Goal: Task Accomplishment & Management: Complete application form

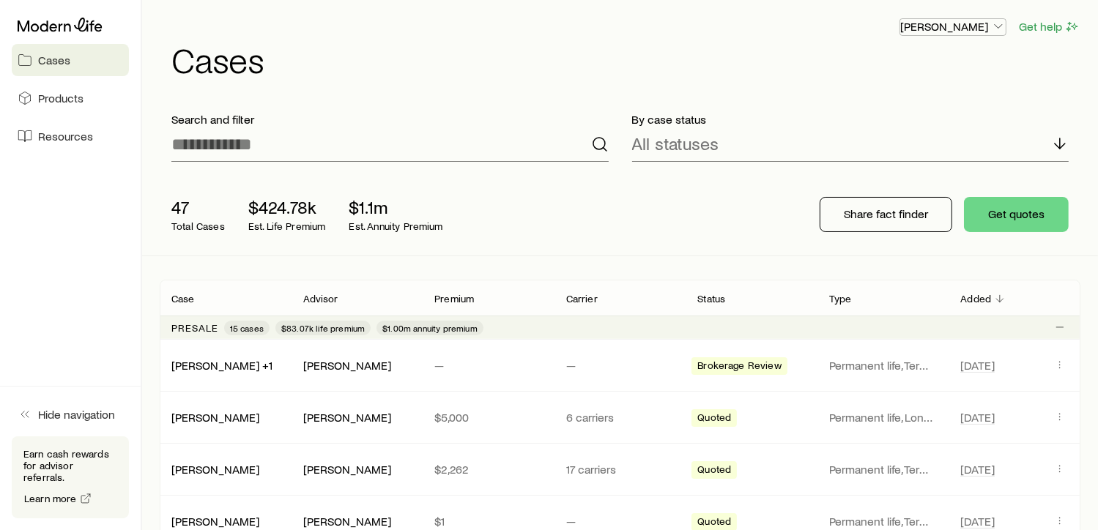
click at [985, 29] on p "[PERSON_NAME]" at bounding box center [952, 26] width 105 height 15
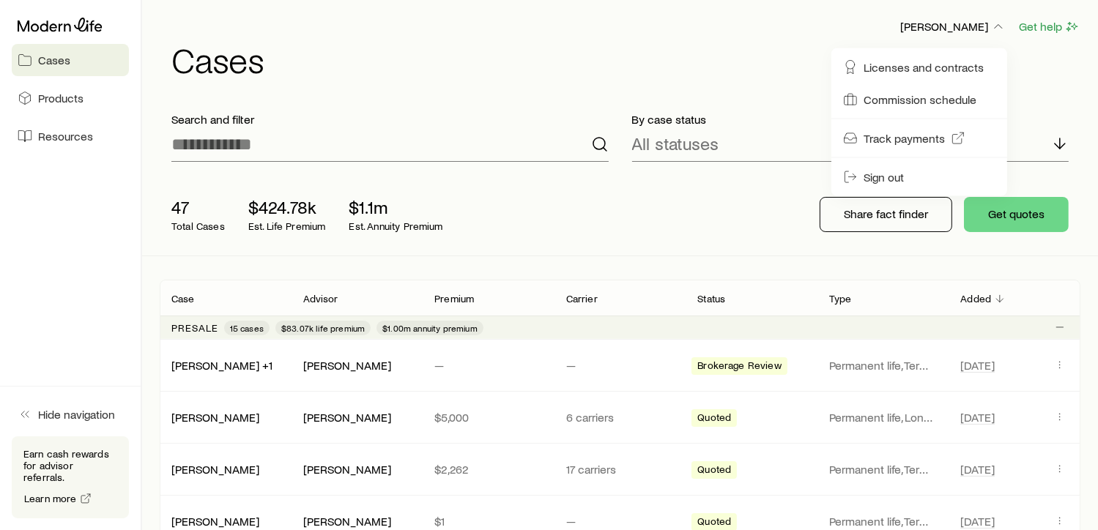
click at [797, 19] on div "Mia Murdock Get help" at bounding box center [625, 27] width 909 height 18
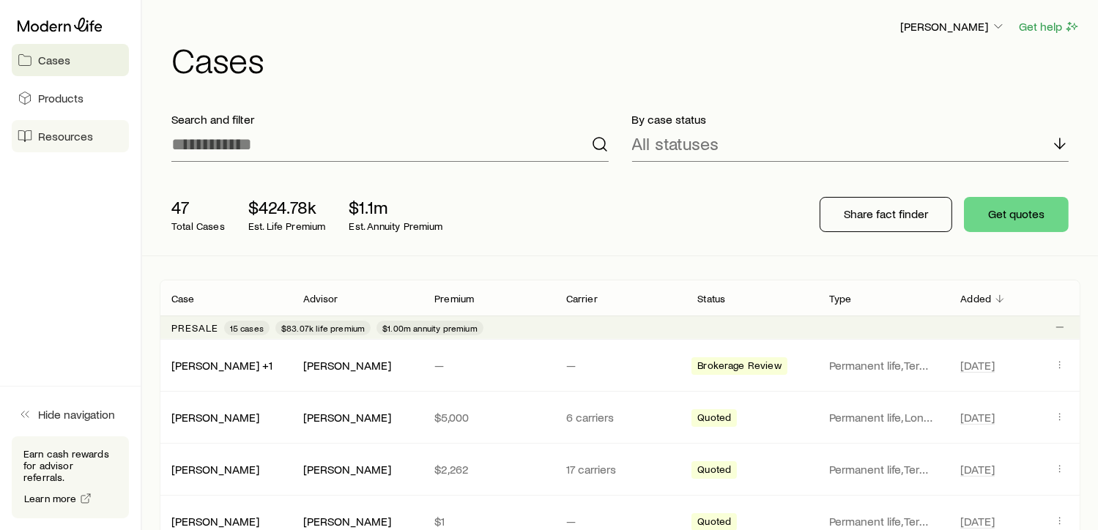
click at [83, 140] on span "Resources" at bounding box center [65, 136] width 55 height 15
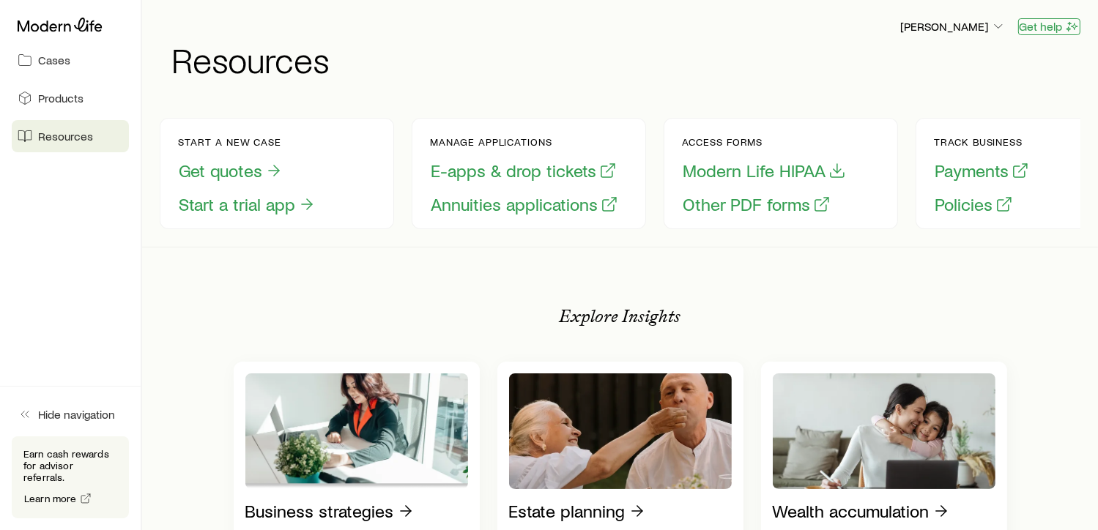
click at [1059, 23] on button "Get help" at bounding box center [1049, 26] width 62 height 17
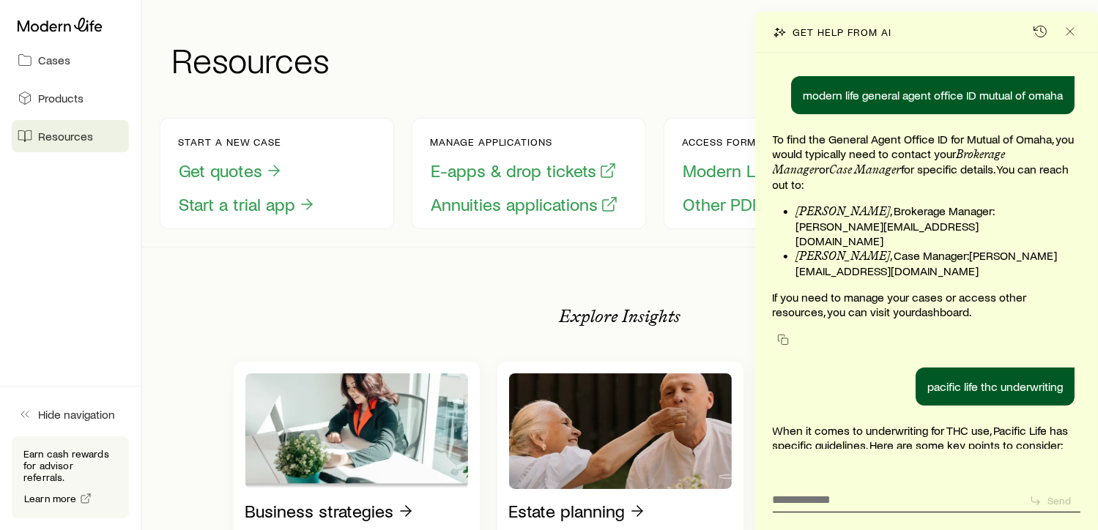
scroll to position [20414, 0]
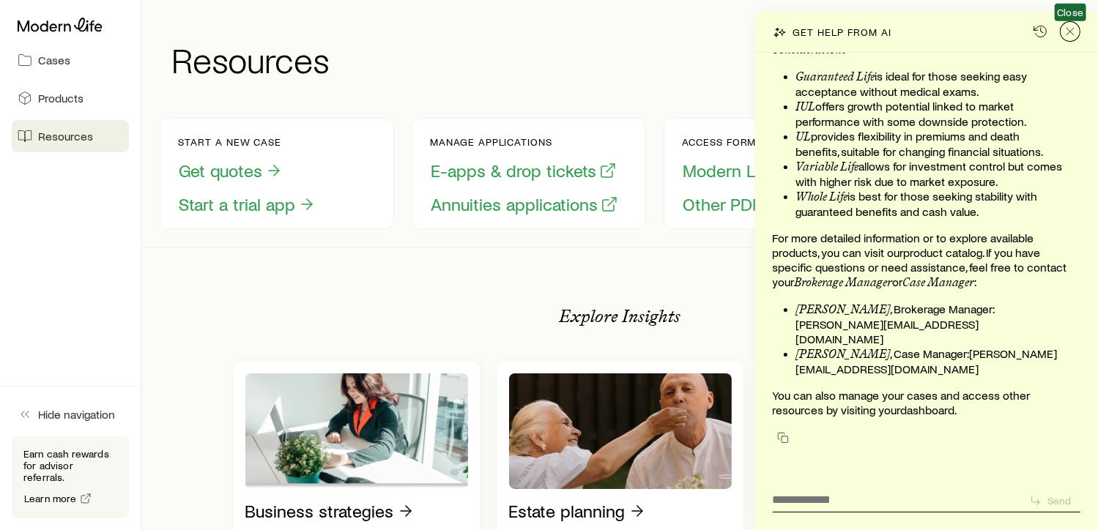
click at [1066, 35] on icon "Close" at bounding box center [1070, 31] width 15 height 15
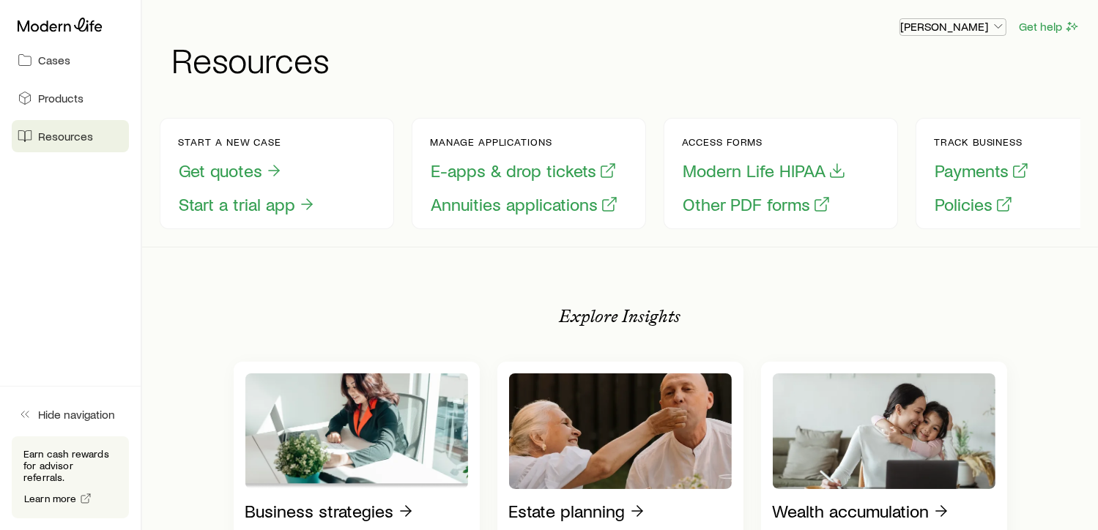
click at [992, 24] on icon "button" at bounding box center [998, 26] width 15 height 15
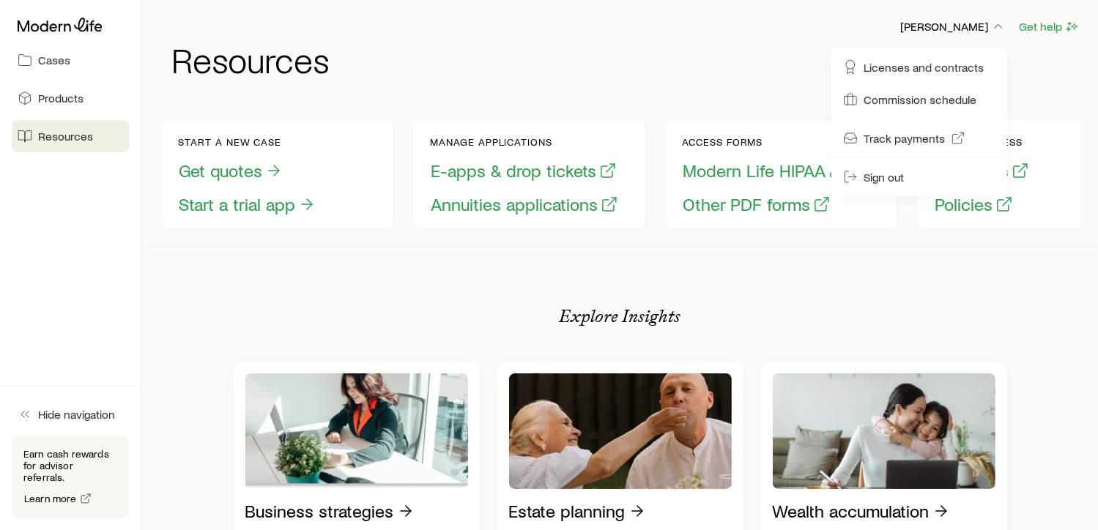
click at [744, 32] on div "Mia Murdock Get help" at bounding box center [625, 27] width 909 height 18
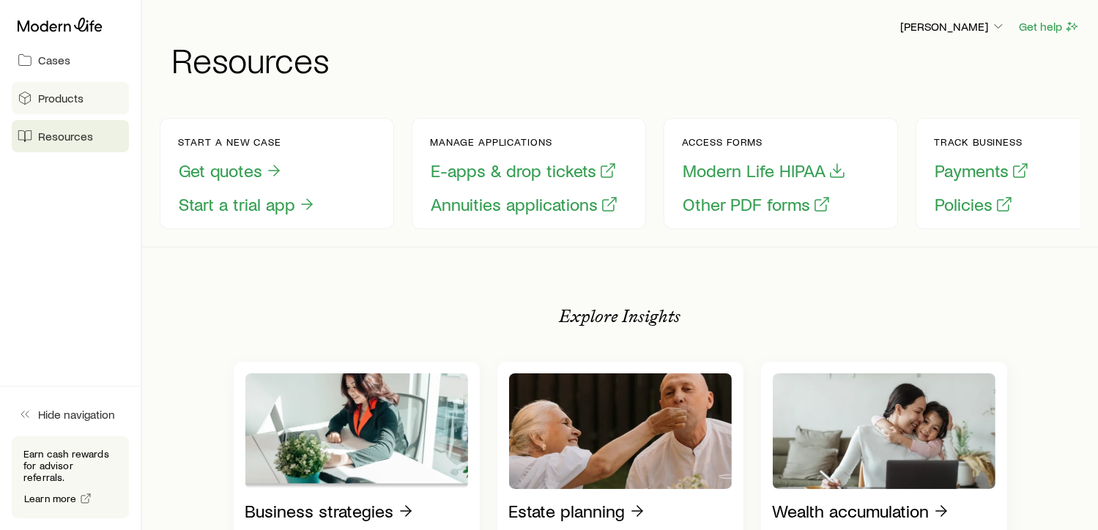
click at [60, 97] on span "Products" at bounding box center [60, 98] width 45 height 15
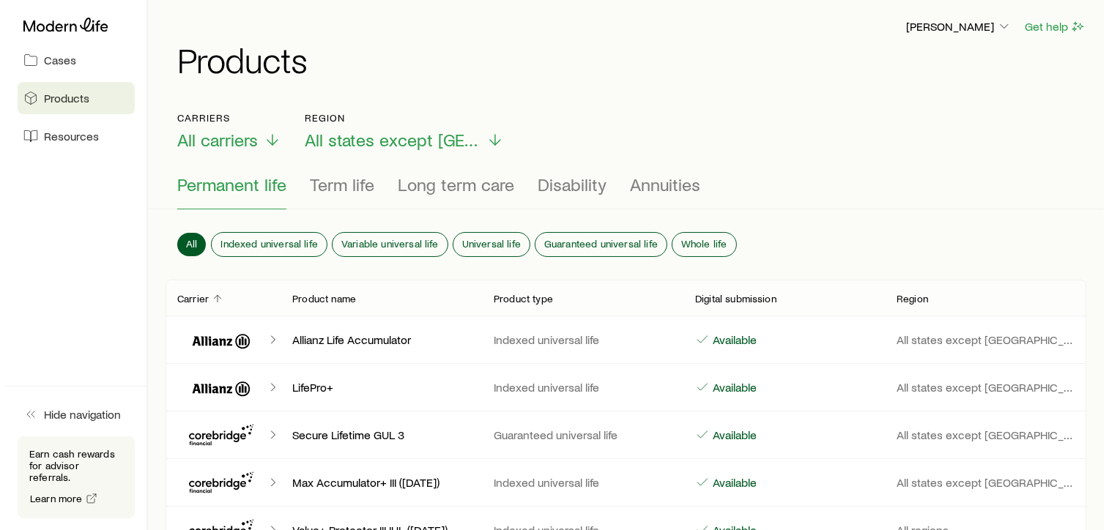
scroll to position [20414, 0]
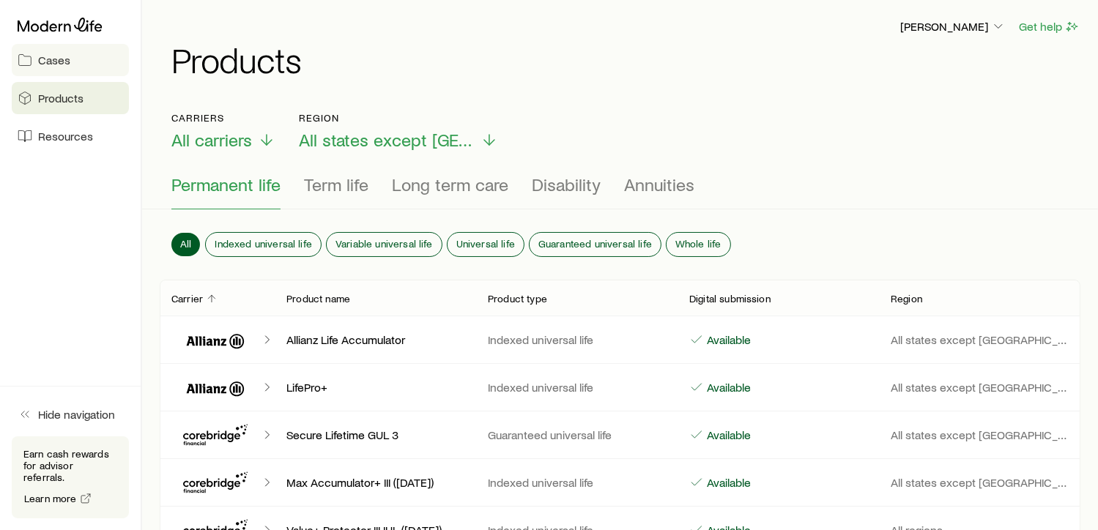
click at [76, 55] on link "Cases" at bounding box center [70, 60] width 117 height 32
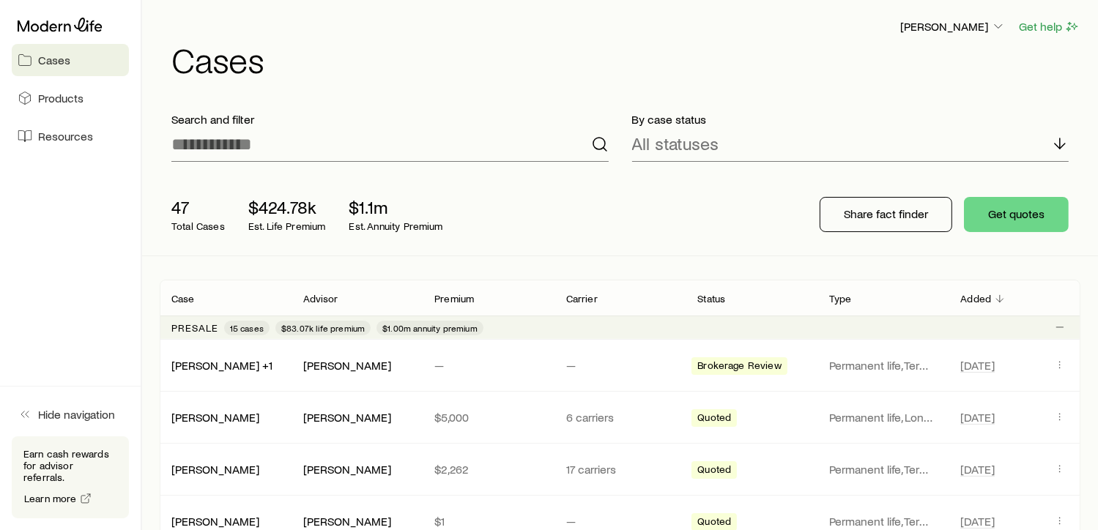
scroll to position [20414, 0]
click at [1056, 29] on button "Get help" at bounding box center [1049, 26] width 62 height 17
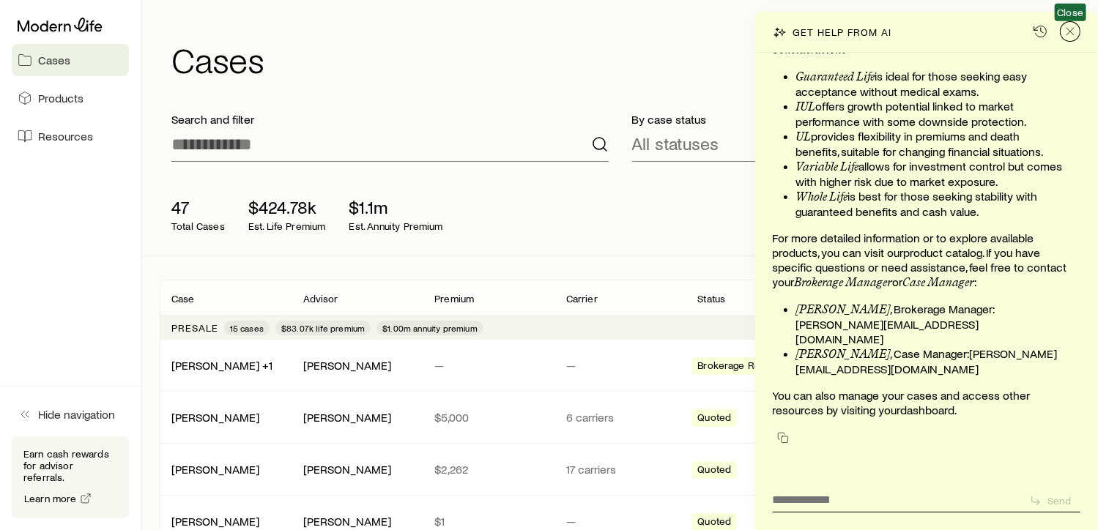
click at [1069, 33] on icon "Close" at bounding box center [1070, 31] width 15 height 15
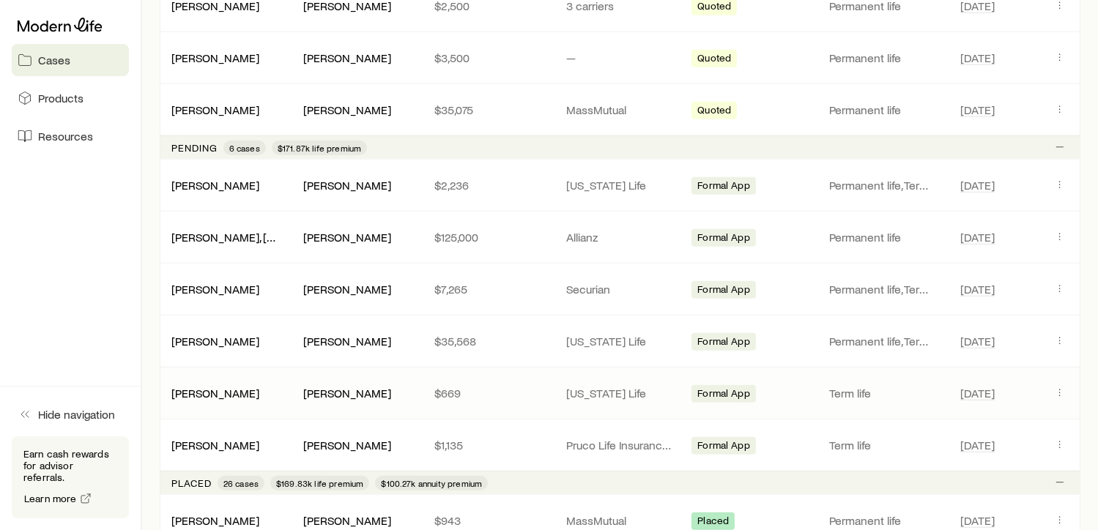
scroll to position [989, 0]
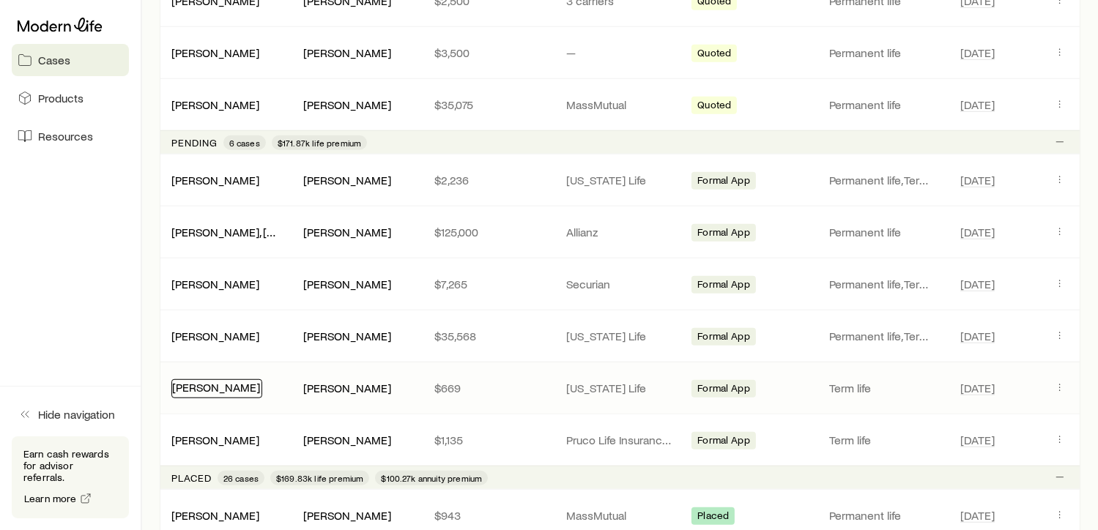
click at [218, 385] on link "[PERSON_NAME]" at bounding box center [216, 387] width 88 height 14
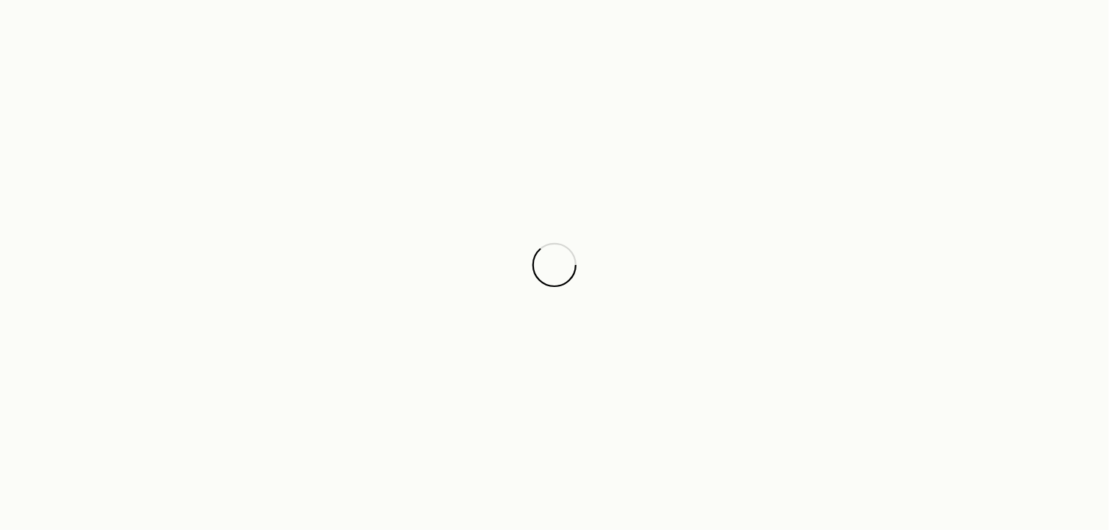
scroll to position [19471, 0]
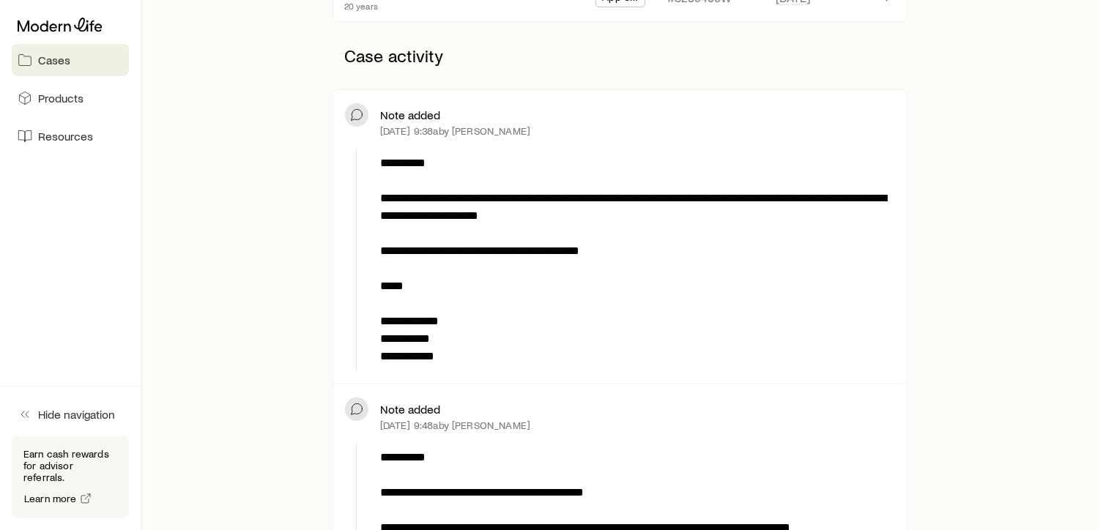
scroll to position [330, 0]
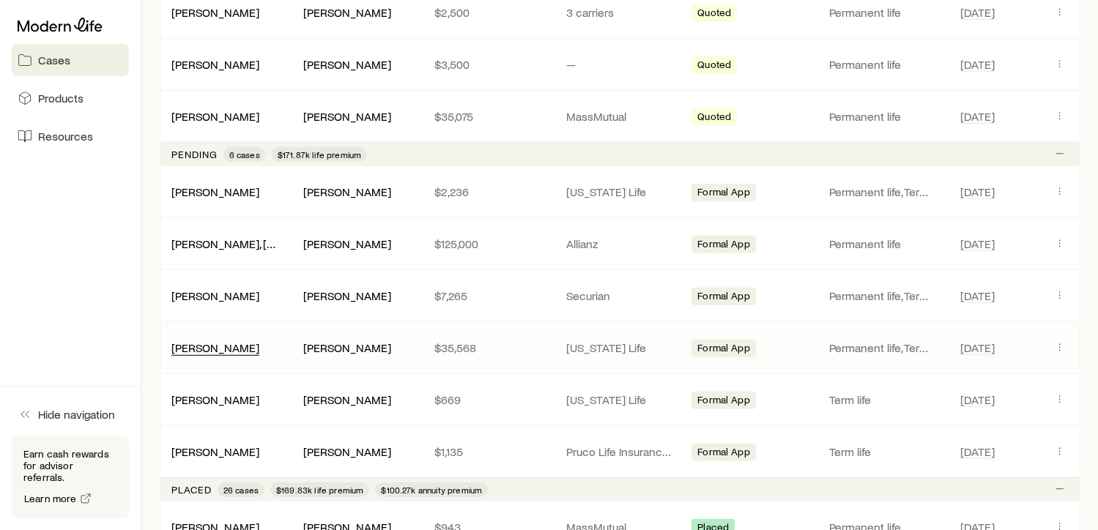
scroll to position [989, 0]
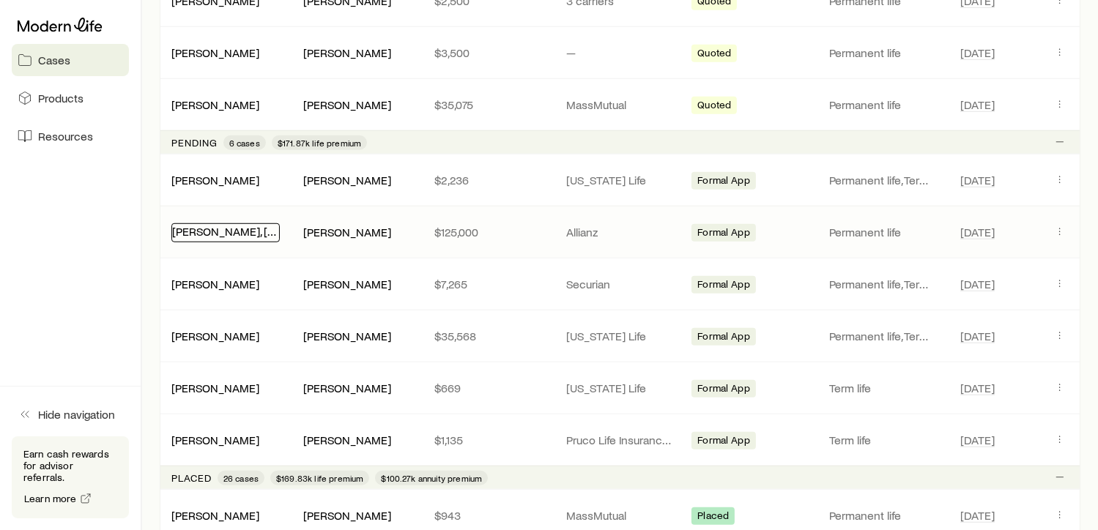
click at [226, 225] on link "[PERSON_NAME], [PERSON_NAME]" at bounding box center [261, 231] width 179 height 14
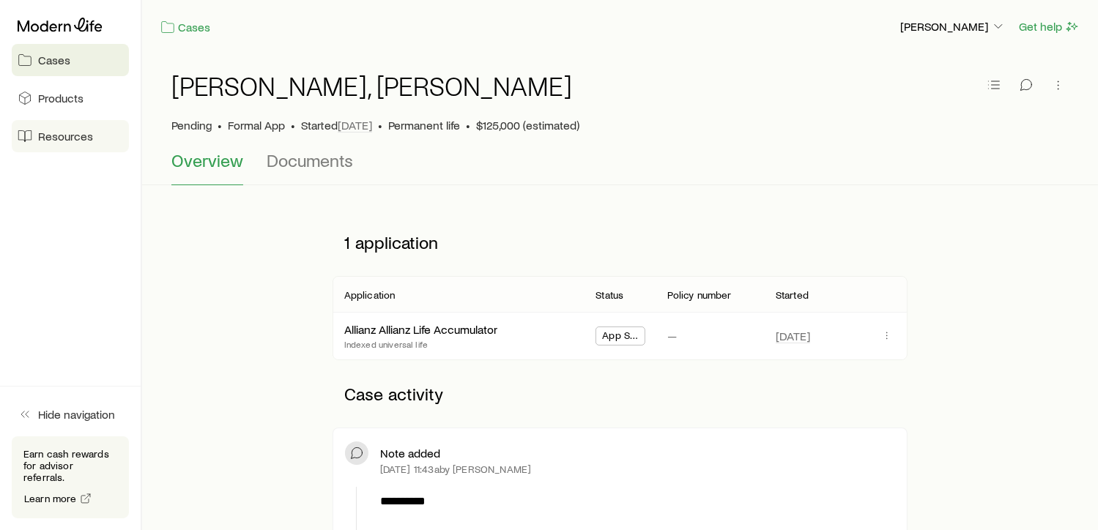
click at [67, 141] on span "Resources" at bounding box center [65, 136] width 55 height 15
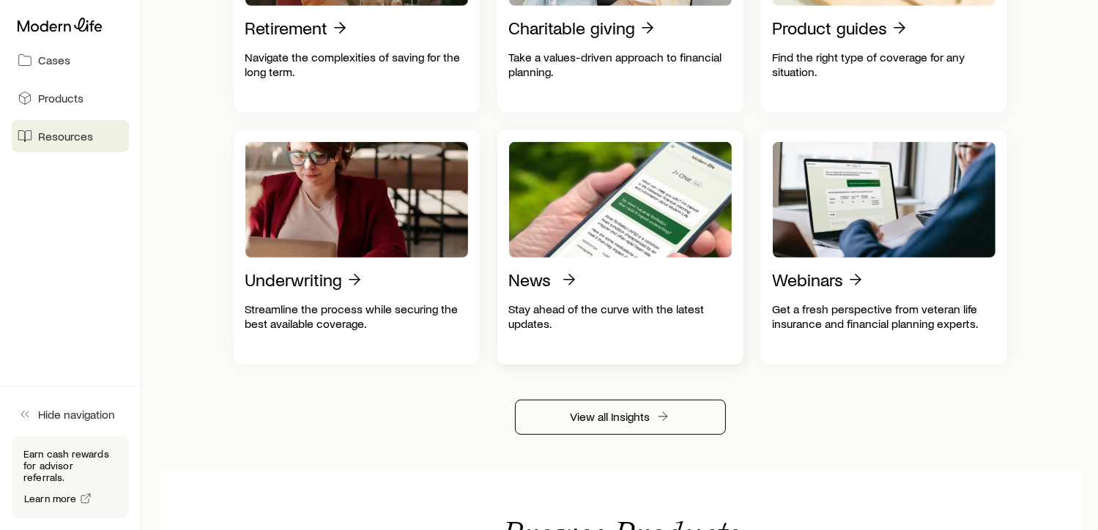
scroll to position [733, 0]
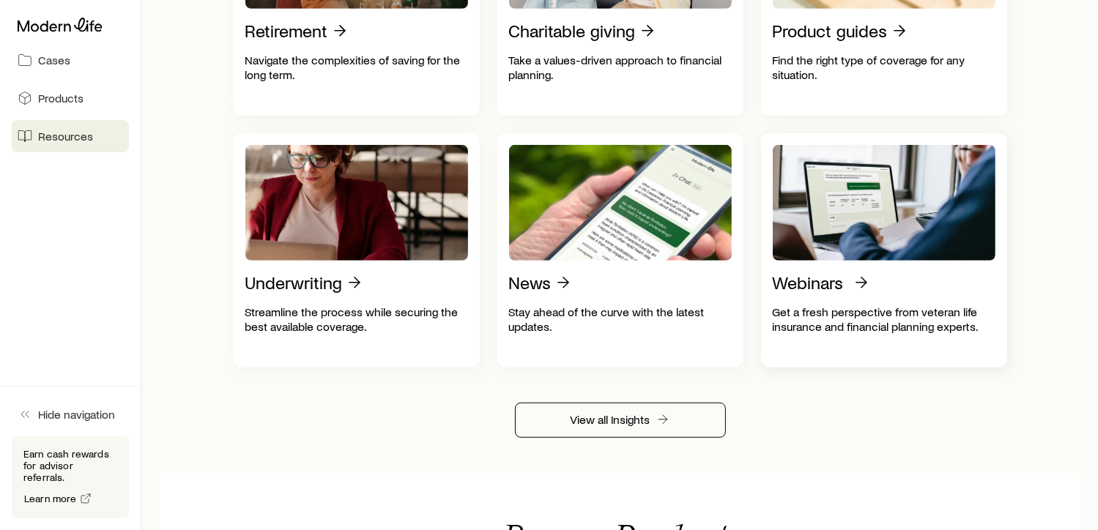
click at [823, 304] on div "Webinars Get a fresh perspective from veteran life insurance and financial plan…" at bounding box center [884, 304] width 223 height 62
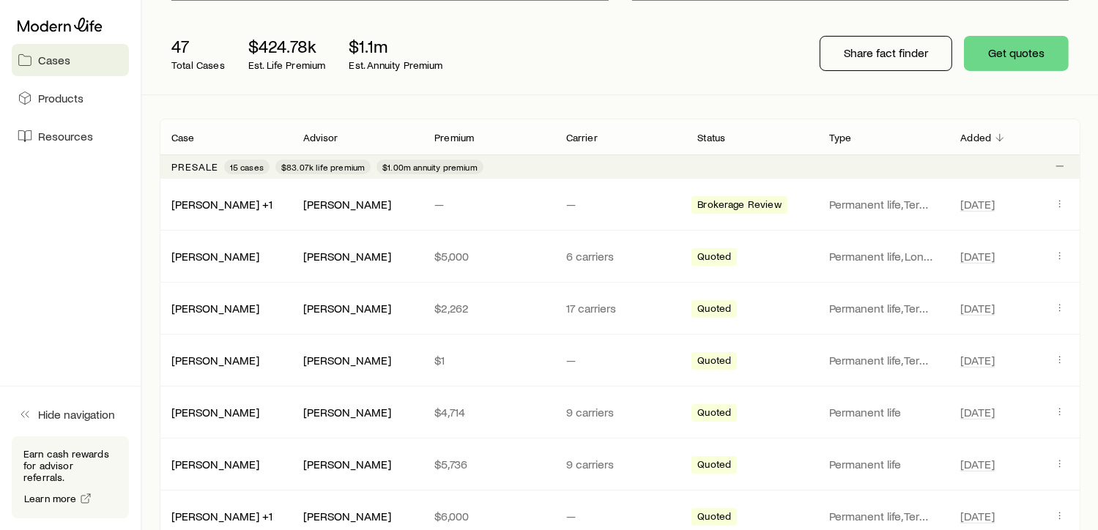
scroll to position [164, 0]
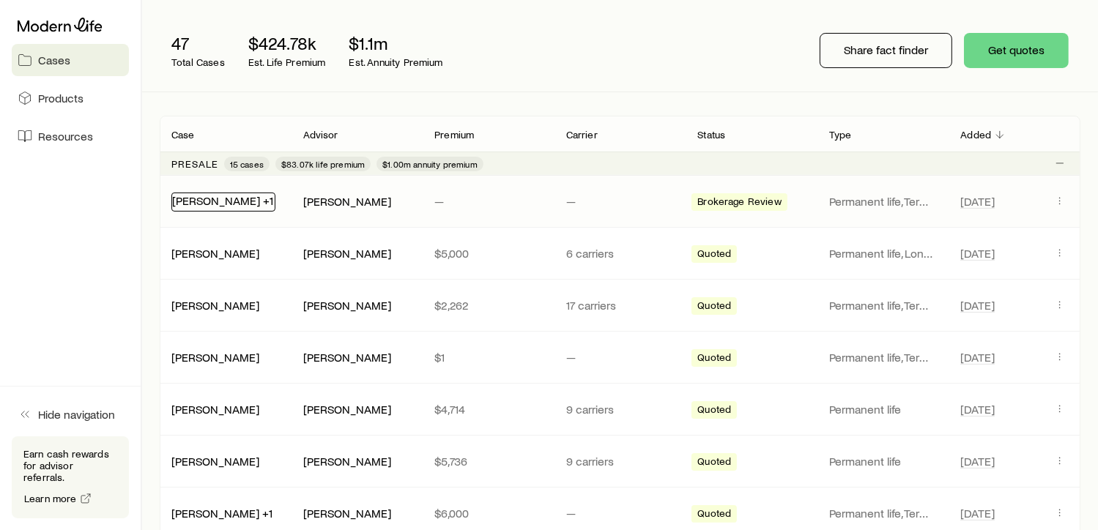
click at [234, 200] on link "[PERSON_NAME] +1" at bounding box center [222, 200] width 101 height 14
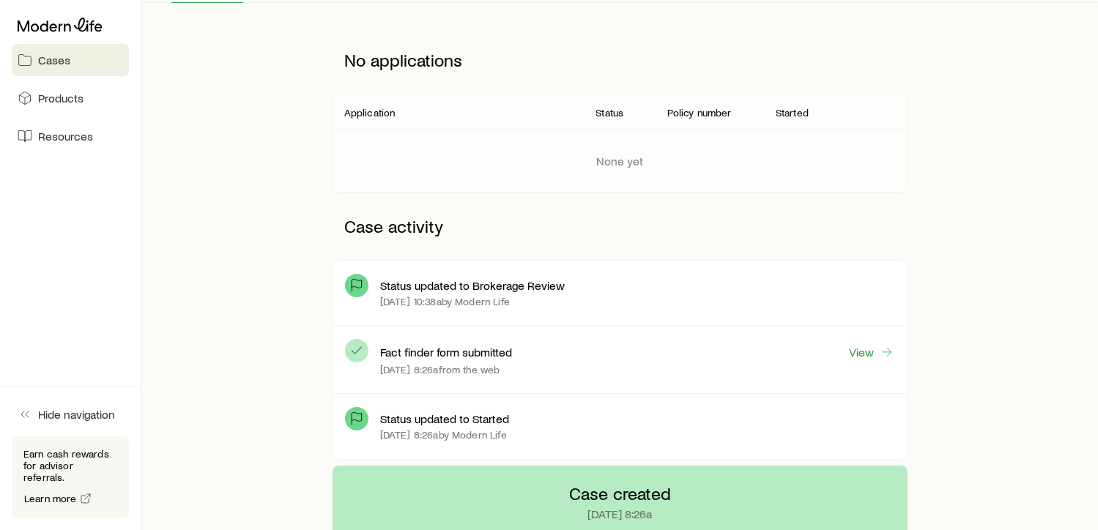
scroll to position [183, 0]
click at [870, 348] on link "View" at bounding box center [871, 352] width 47 height 17
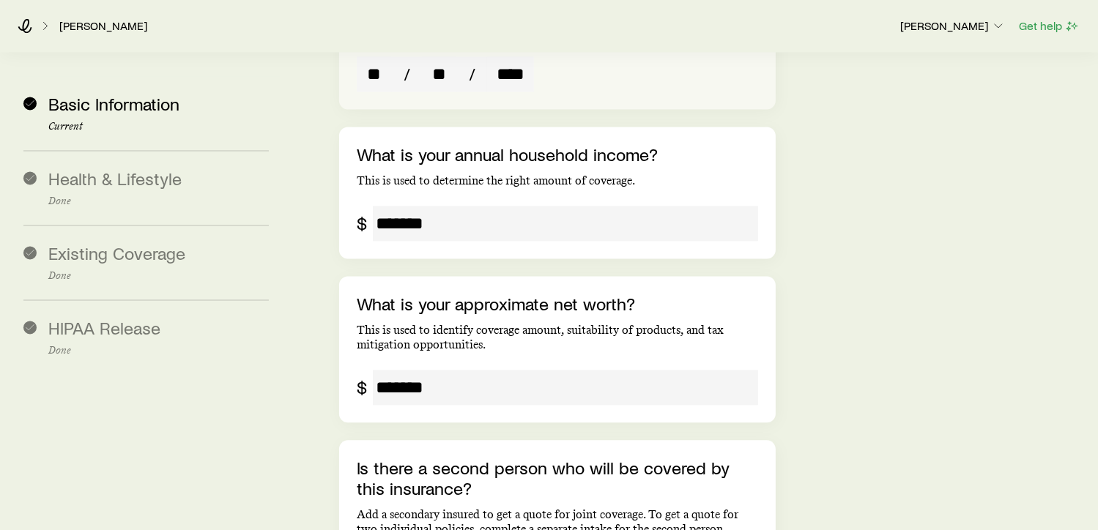
scroll to position [3040, 0]
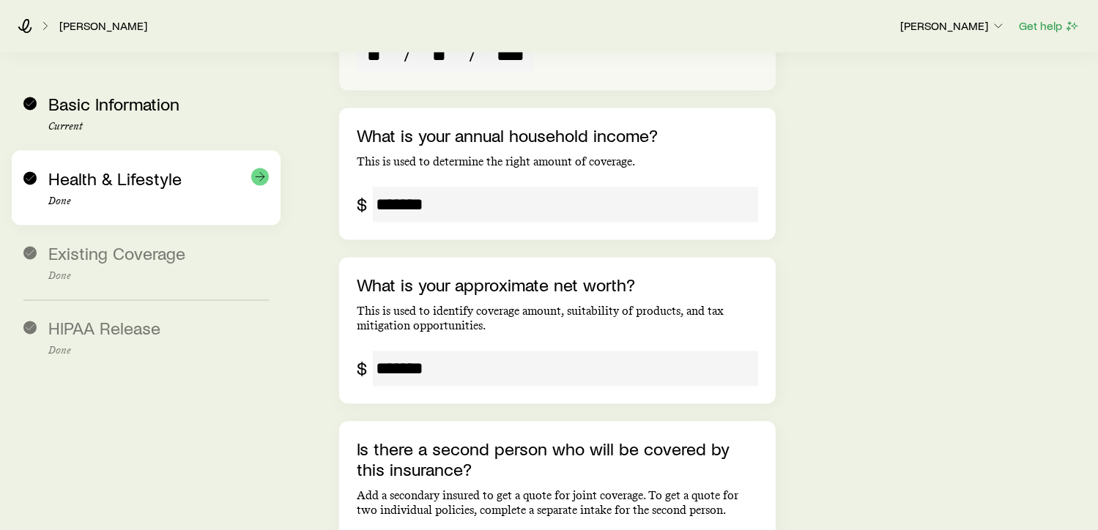
click at [167, 185] on span "Health & Lifestyle" at bounding box center [114, 178] width 133 height 21
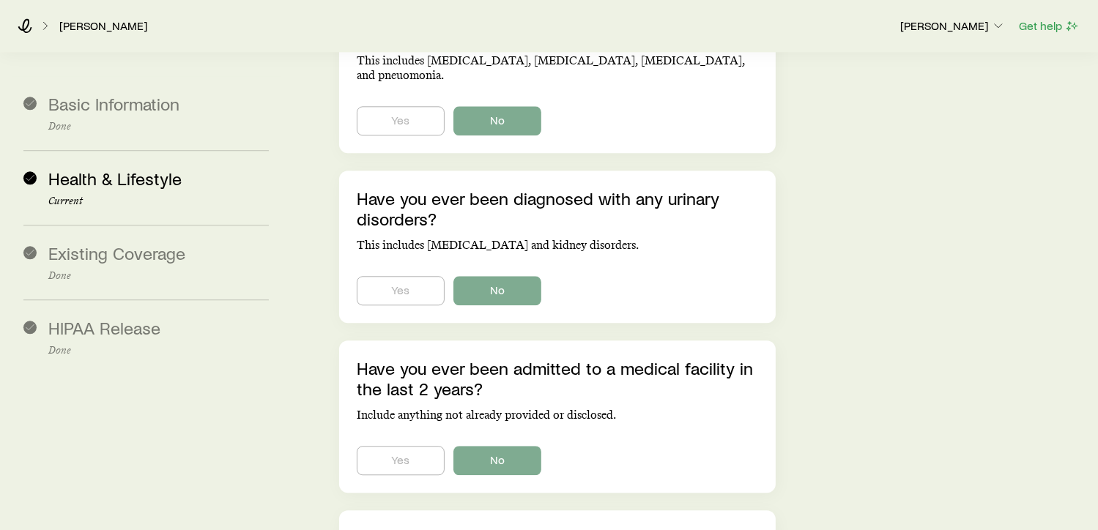
scroll to position [3663, 0]
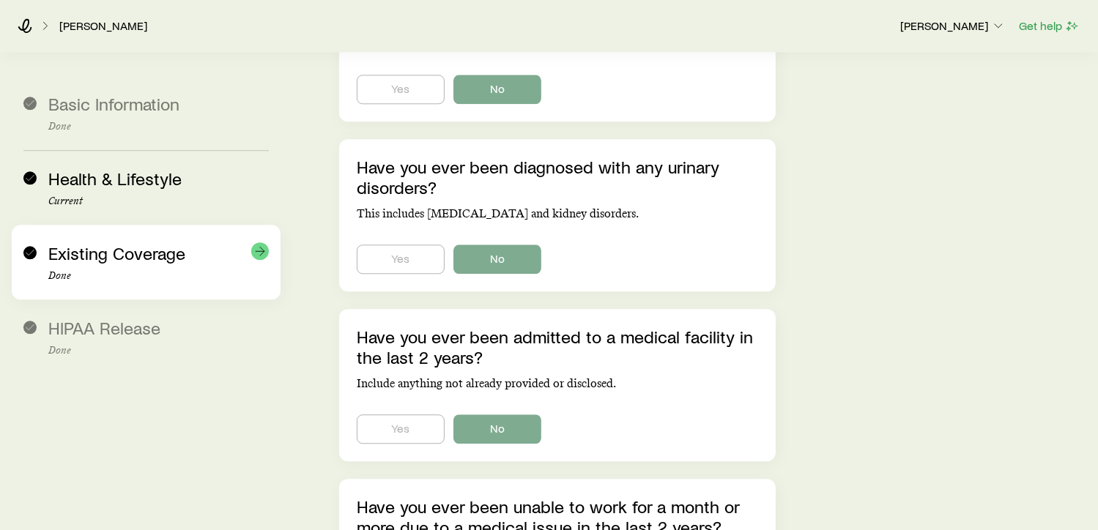
click at [158, 257] on span "Existing Coverage" at bounding box center [116, 252] width 137 height 21
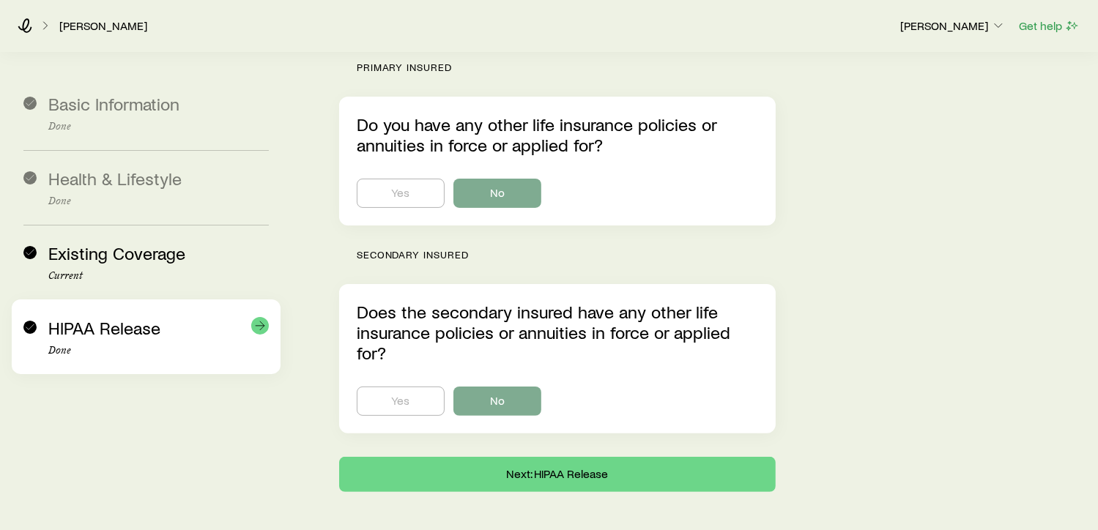
click at [168, 333] on div "HIPAA Release Done" at bounding box center [158, 337] width 221 height 39
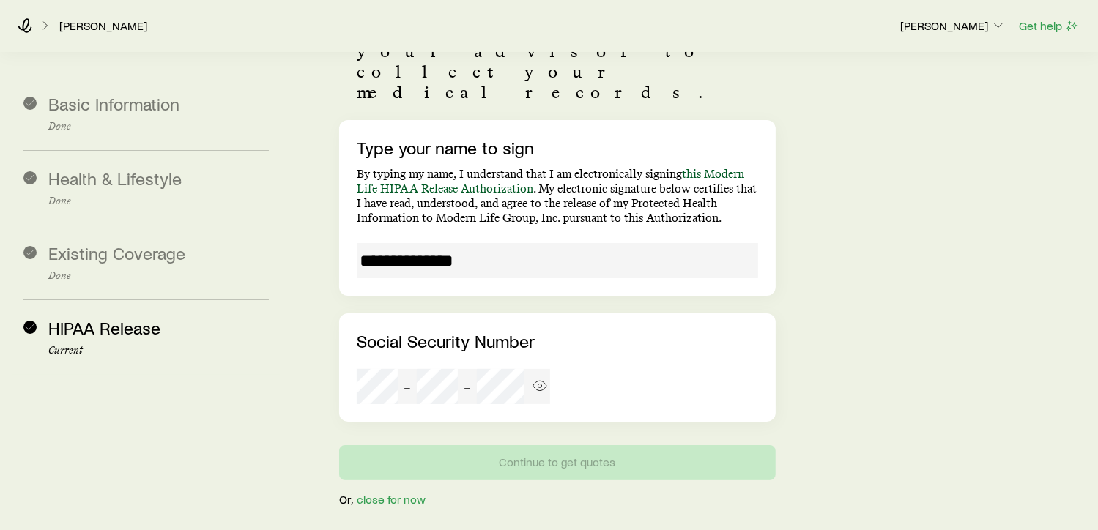
scroll to position [201, 0]
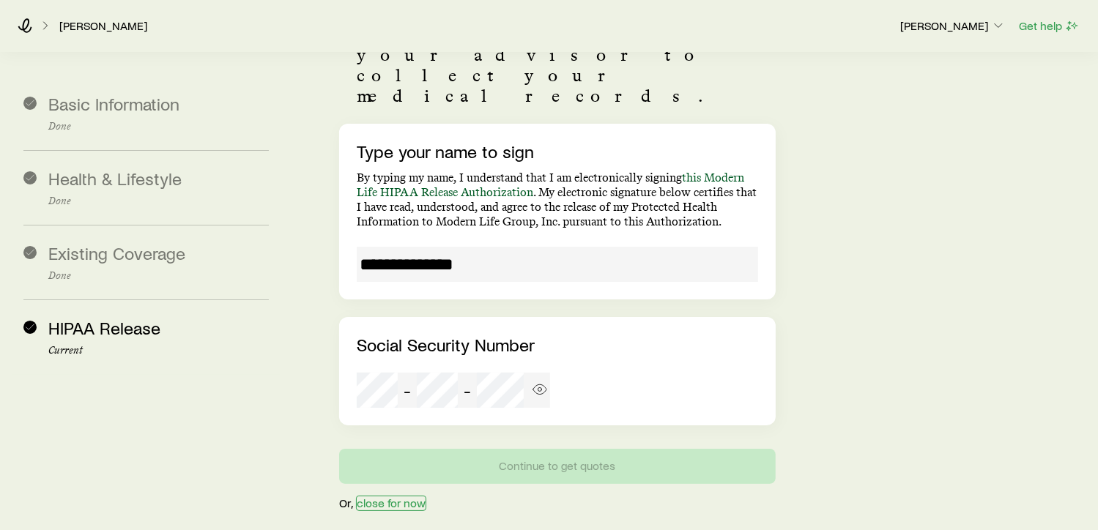
click at [393, 496] on button "close for now" at bounding box center [391, 503] width 70 height 15
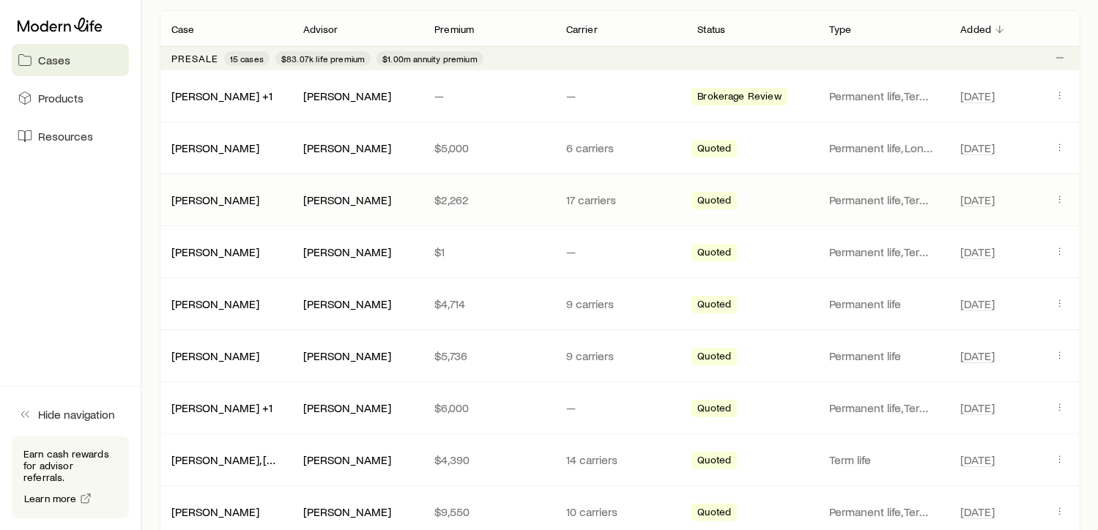
scroll to position [220, 0]
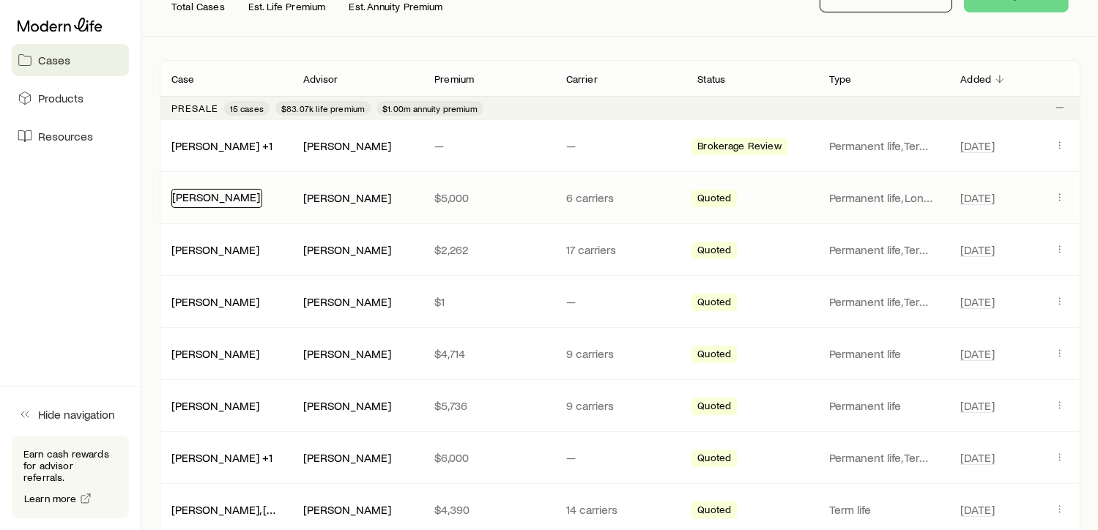
click at [227, 198] on link "[PERSON_NAME]" at bounding box center [216, 197] width 88 height 14
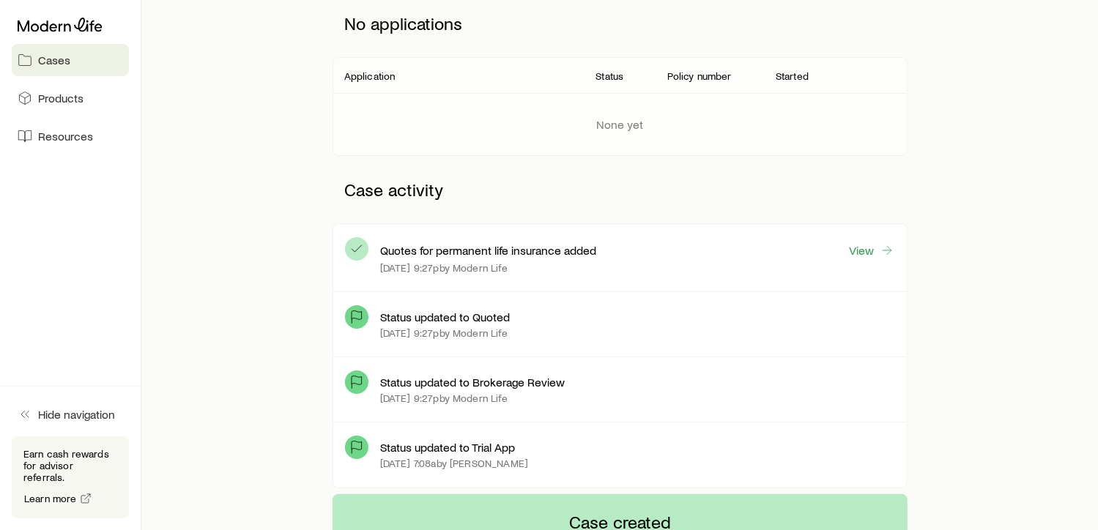
scroll to position [220, 0]
click at [867, 248] on link "View" at bounding box center [871, 250] width 47 height 17
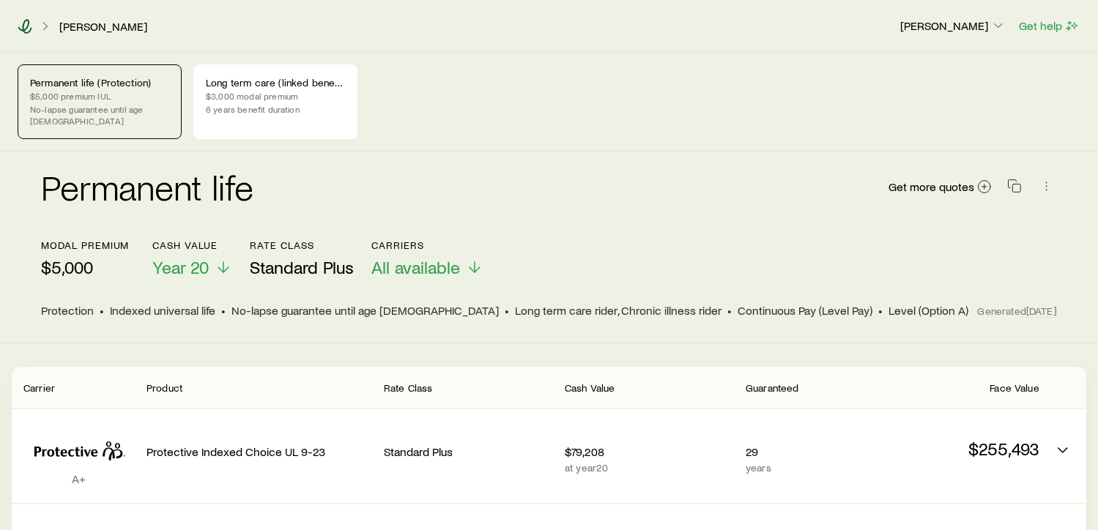
click at [31, 23] on icon at bounding box center [25, 26] width 15 height 15
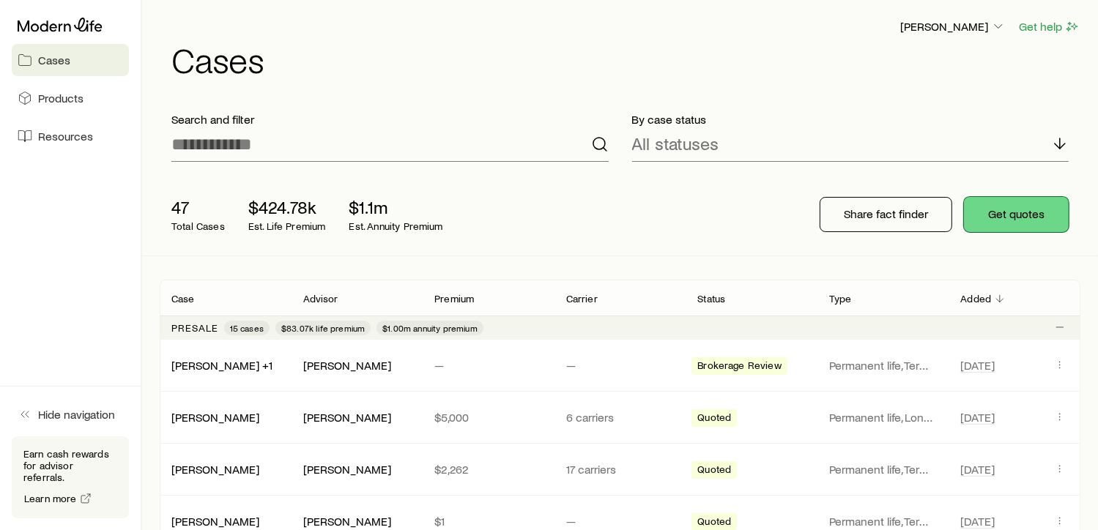
click at [1031, 219] on button "Get quotes" at bounding box center [1016, 214] width 105 height 35
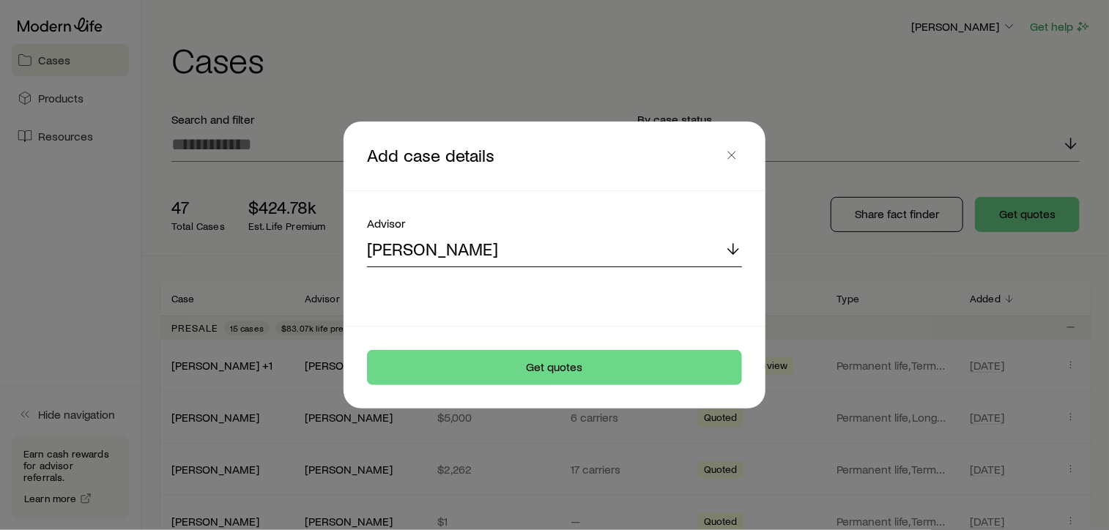
click at [536, 258] on div "[PERSON_NAME]" at bounding box center [554, 249] width 375 height 35
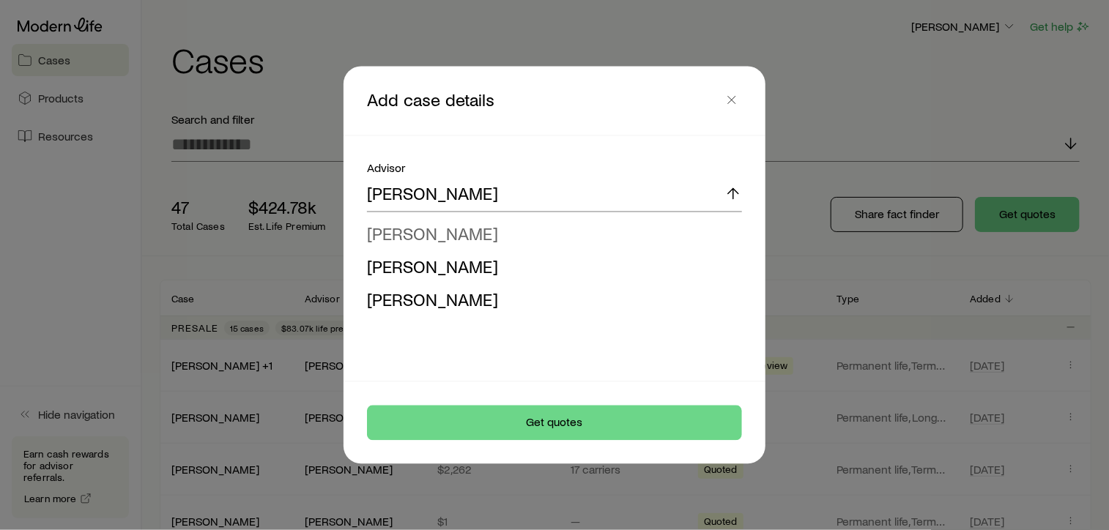
click at [428, 224] on span "[PERSON_NAME]" at bounding box center [432, 233] width 131 height 21
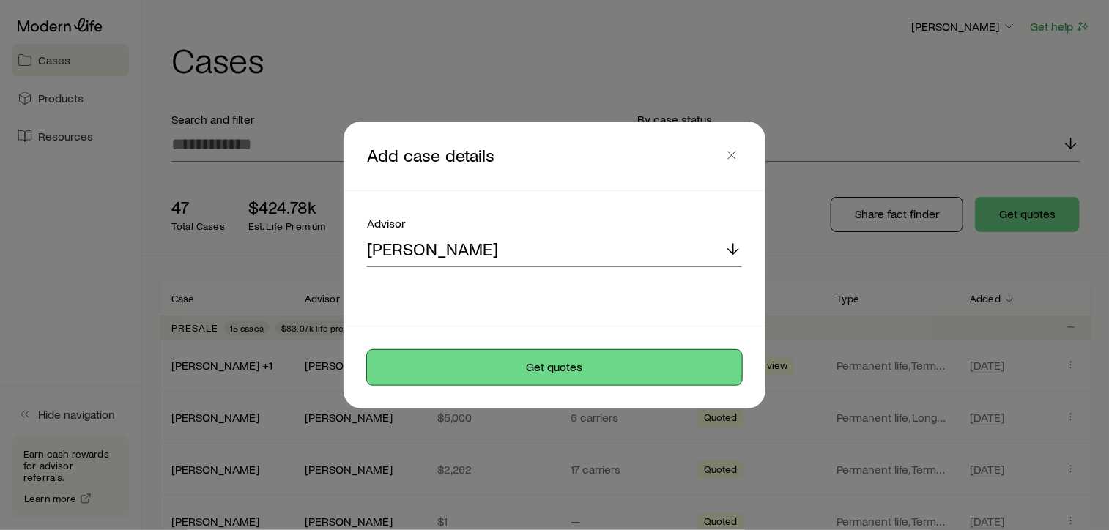
click at [555, 374] on button "Get quotes" at bounding box center [554, 367] width 375 height 35
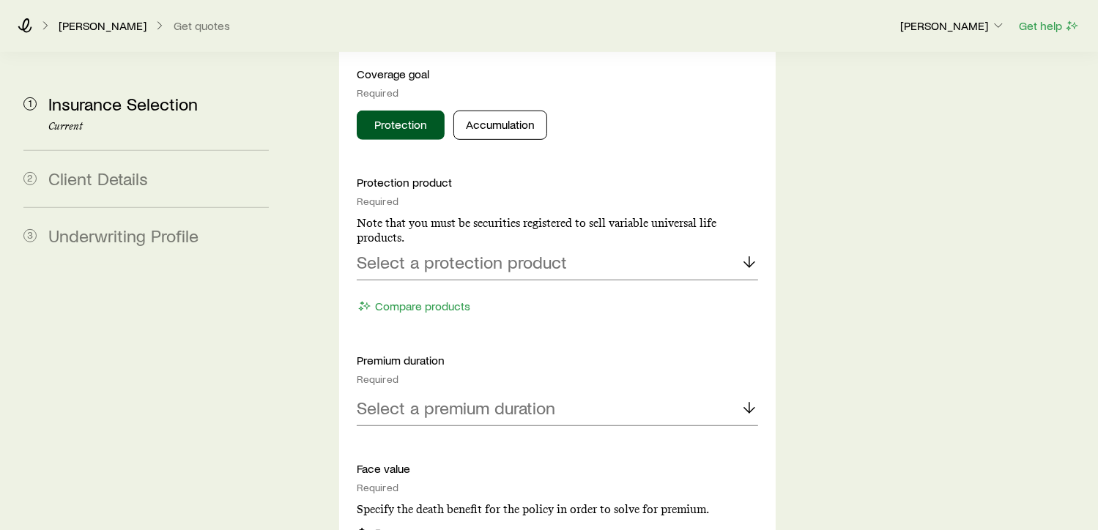
scroll to position [677, 0]
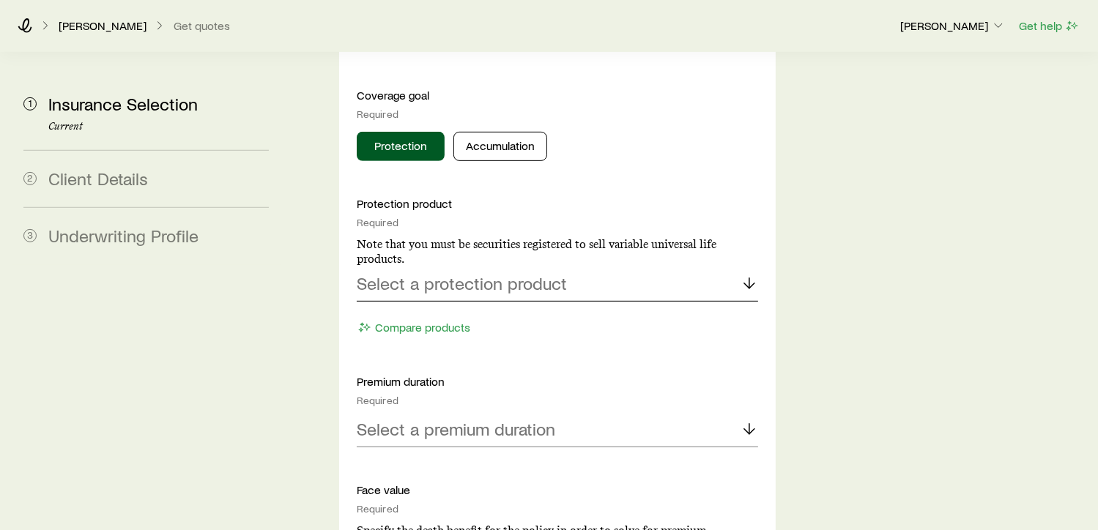
click at [448, 273] on p "Select a protection product" at bounding box center [462, 283] width 210 height 21
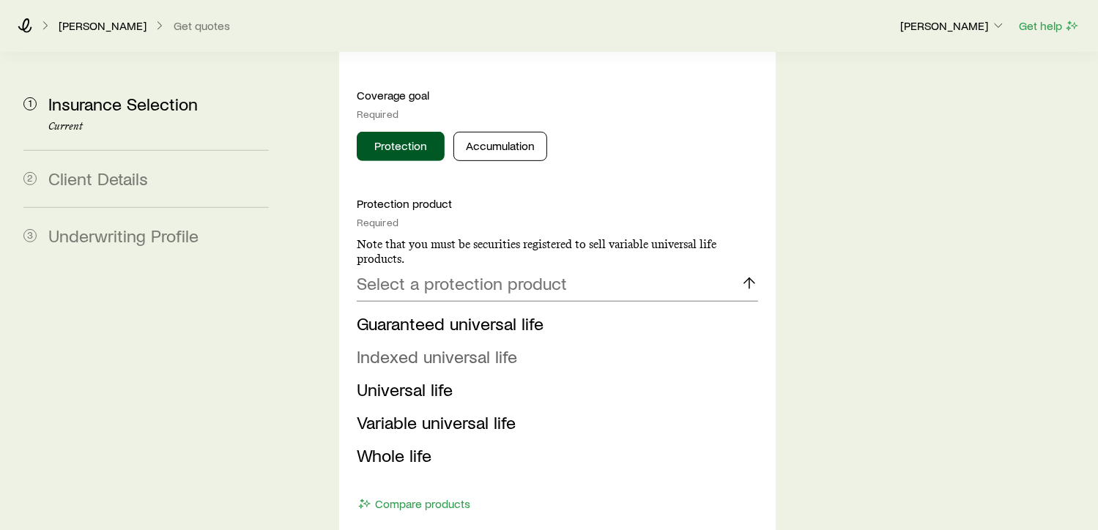
click at [419, 346] on span "Indexed universal life" at bounding box center [437, 356] width 160 height 21
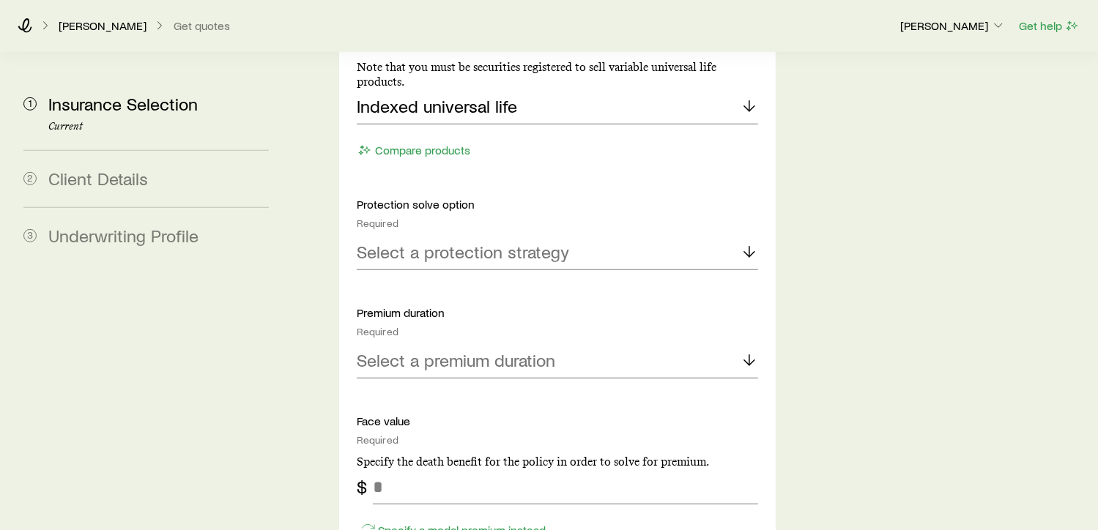
scroll to position [861, 0]
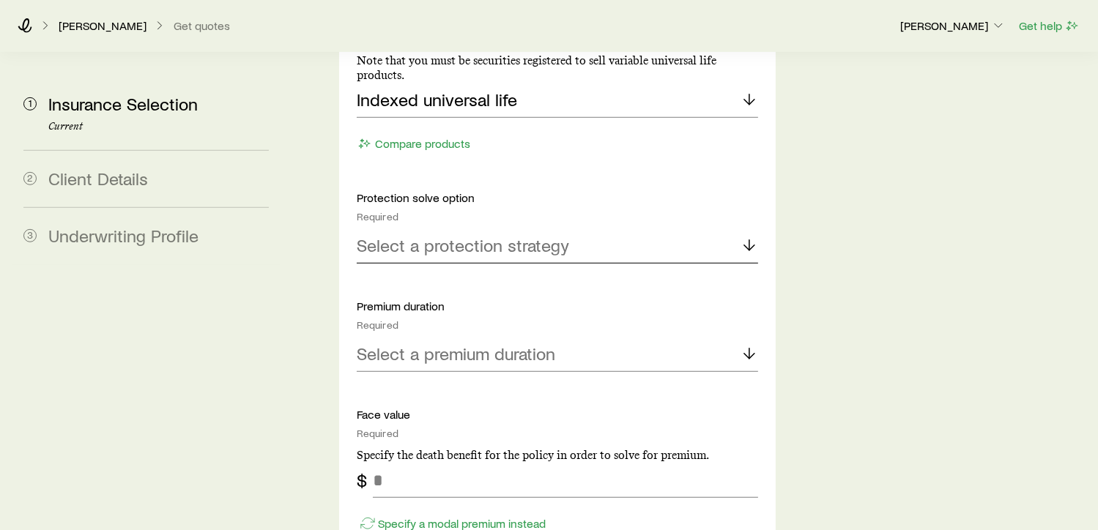
click at [477, 235] on p "Select a protection strategy" at bounding box center [463, 245] width 212 height 21
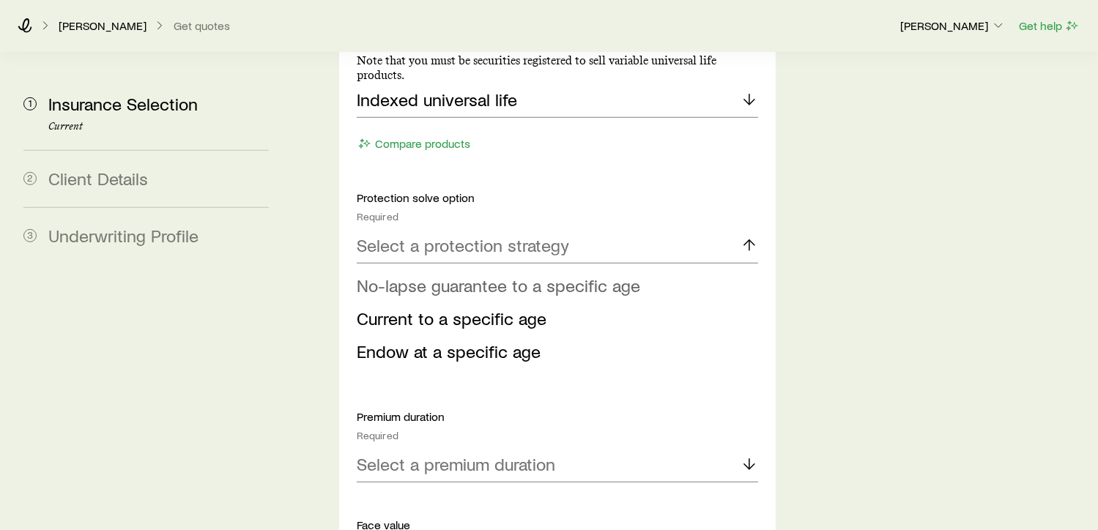
click at [478, 275] on span "No-lapse guarantee to a specific age" at bounding box center [499, 285] width 284 height 21
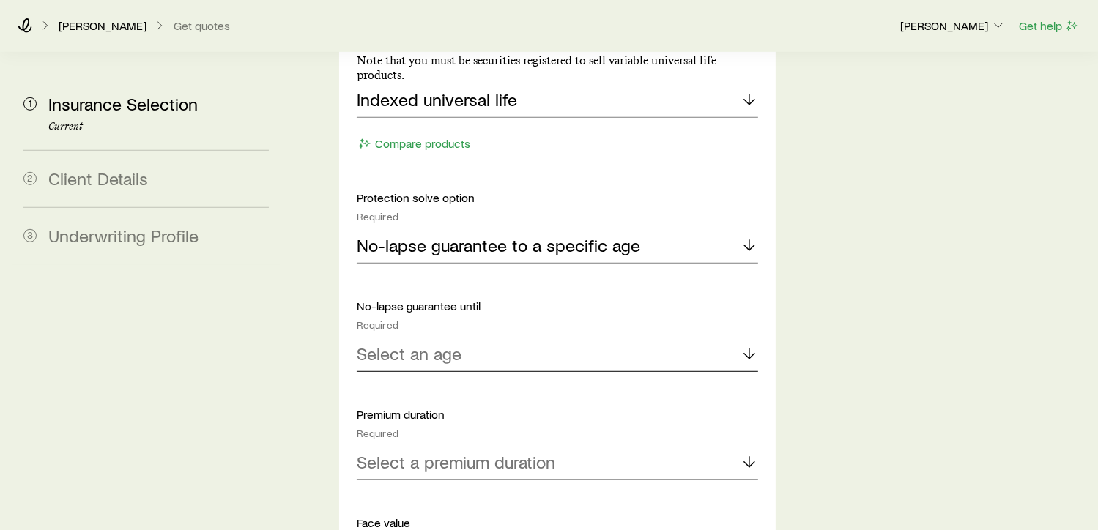
click at [472, 337] on div "Select an age" at bounding box center [557, 354] width 401 height 35
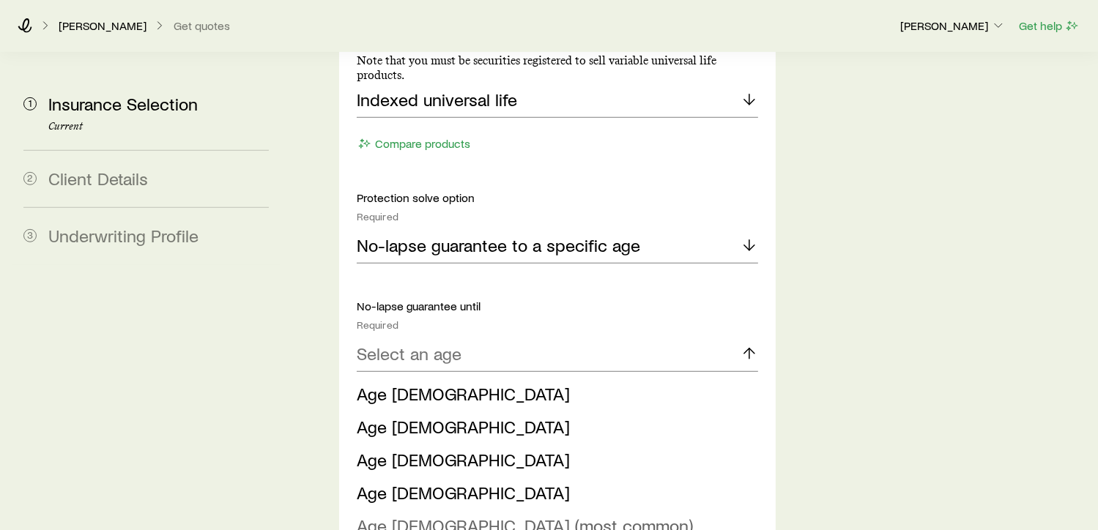
click at [473, 515] on span "Age [DEMOGRAPHIC_DATA] (most common)" at bounding box center [525, 525] width 336 height 21
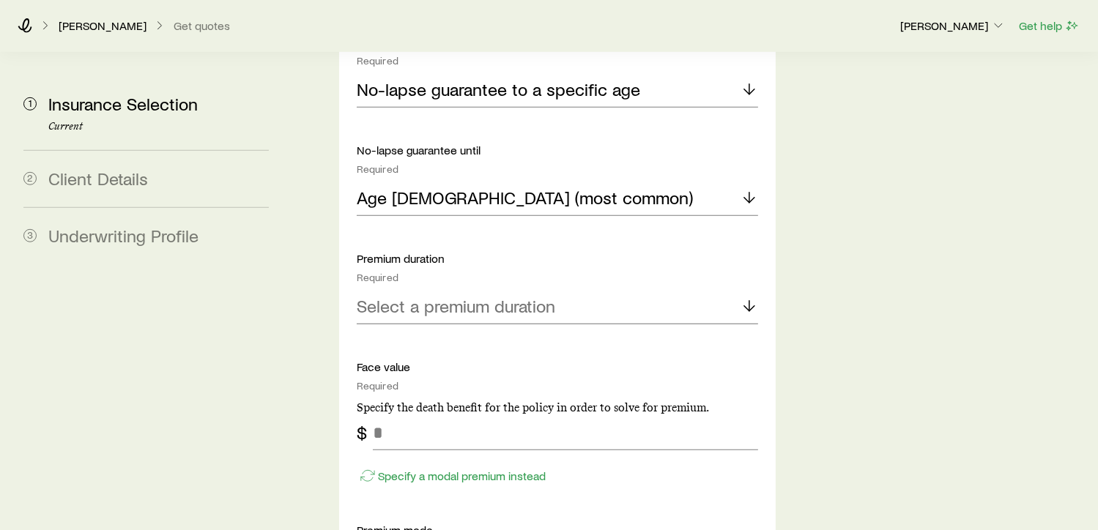
scroll to position [1026, 0]
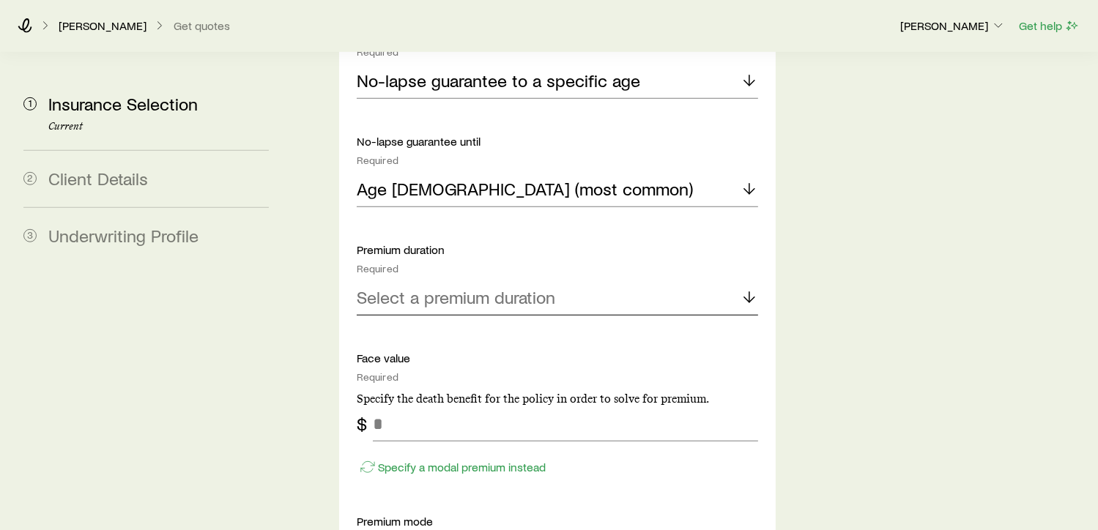
click at [432, 287] on p "Select a premium duration" at bounding box center [456, 297] width 199 height 21
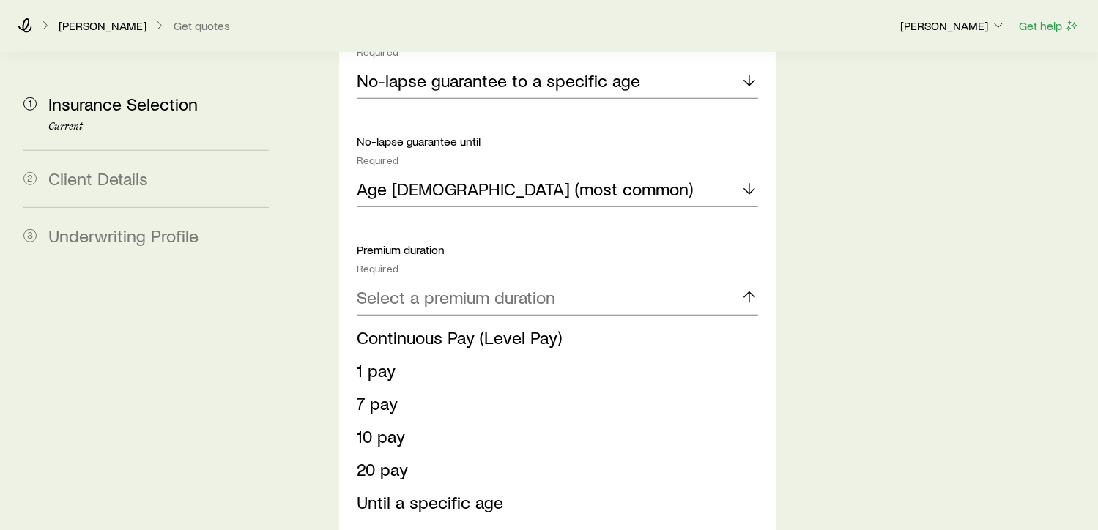
click at [427, 492] on span "Until a specific age" at bounding box center [430, 502] width 147 height 21
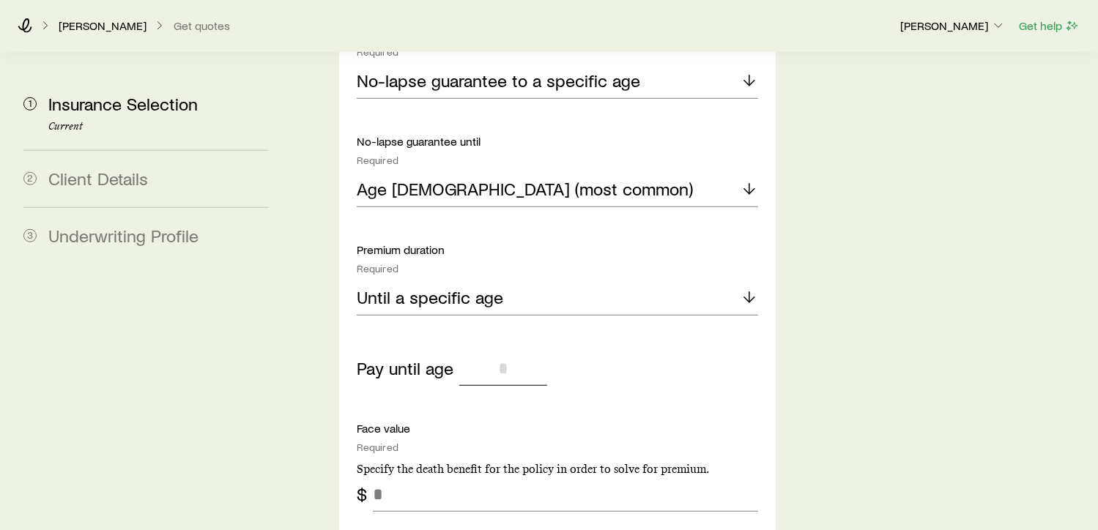
click at [485, 351] on input "tel" at bounding box center [503, 368] width 88 height 35
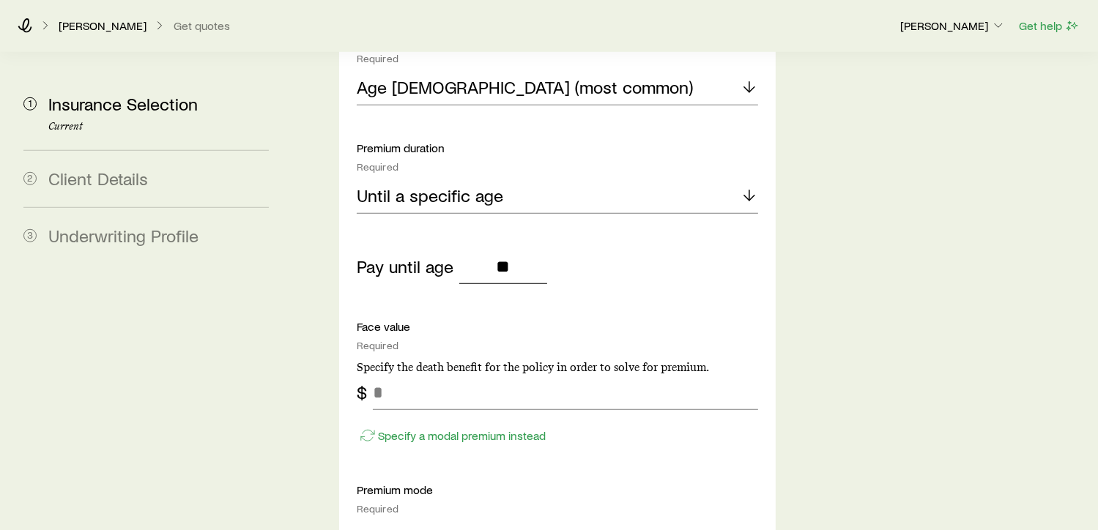
scroll to position [1154, 0]
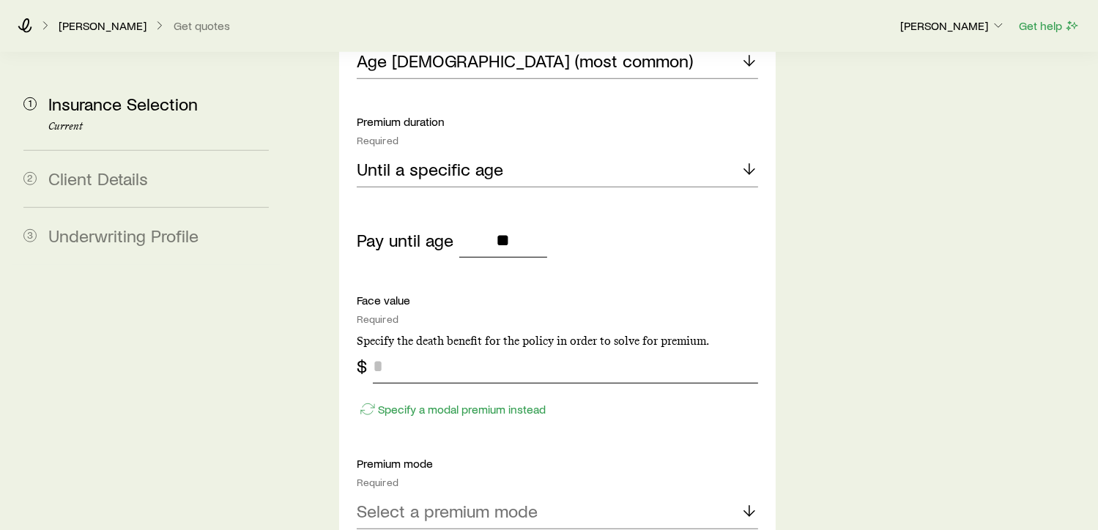
type input "**"
click at [427, 349] on input "tel" at bounding box center [565, 366] width 385 height 35
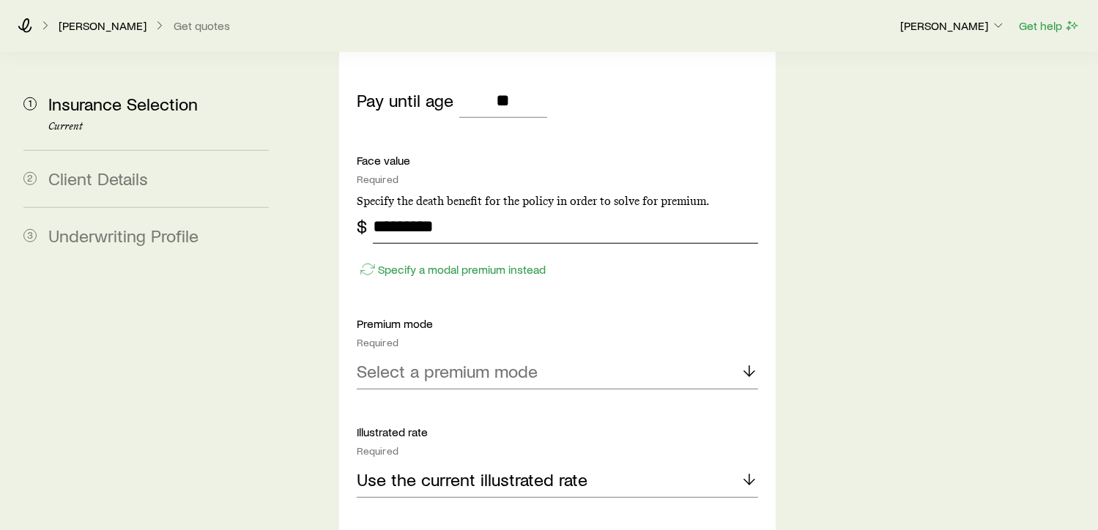
scroll to position [1319, 0]
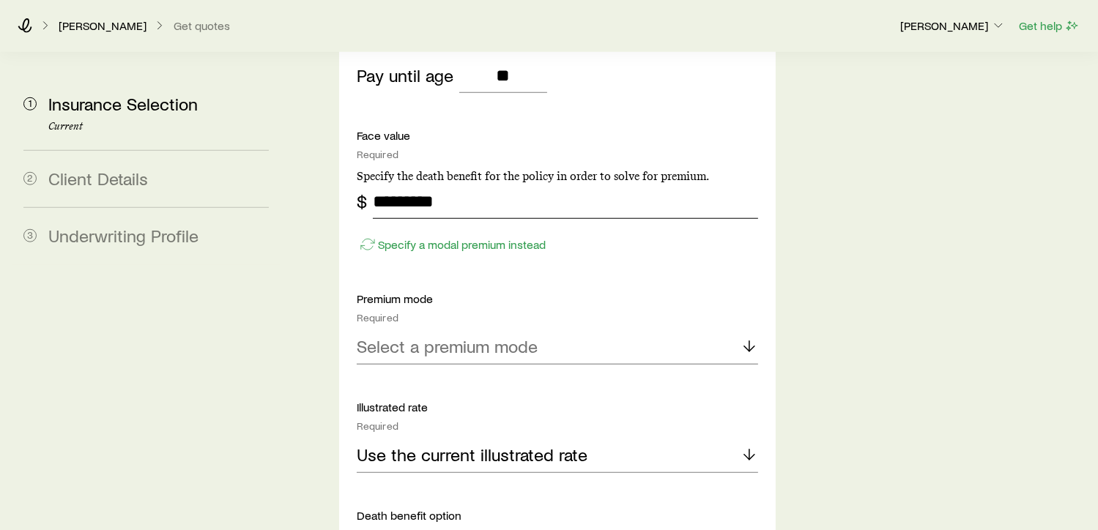
type input "*********"
click at [466, 336] on p "Select a premium mode" at bounding box center [447, 346] width 181 height 21
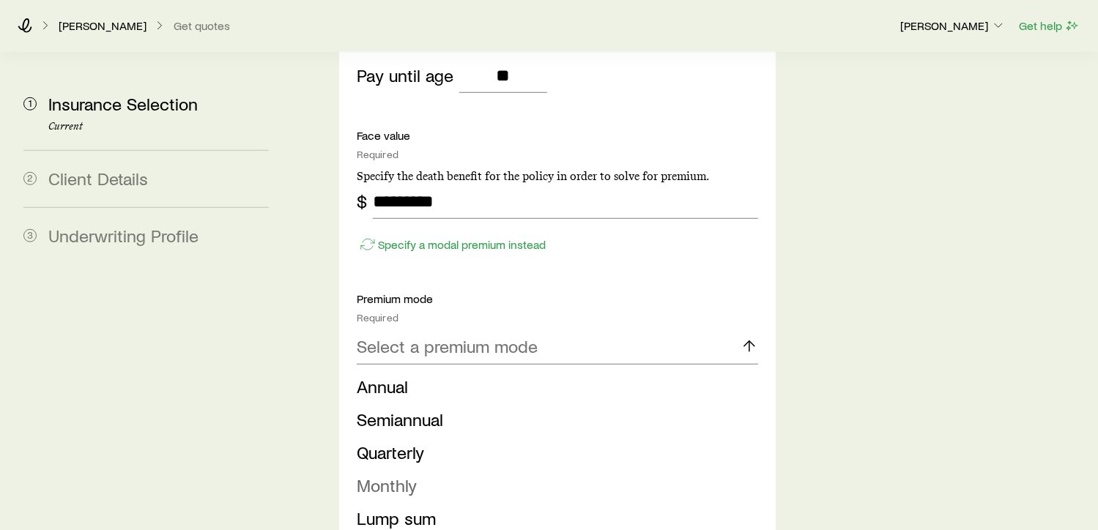
click at [410, 475] on span "Monthly" at bounding box center [387, 485] width 60 height 21
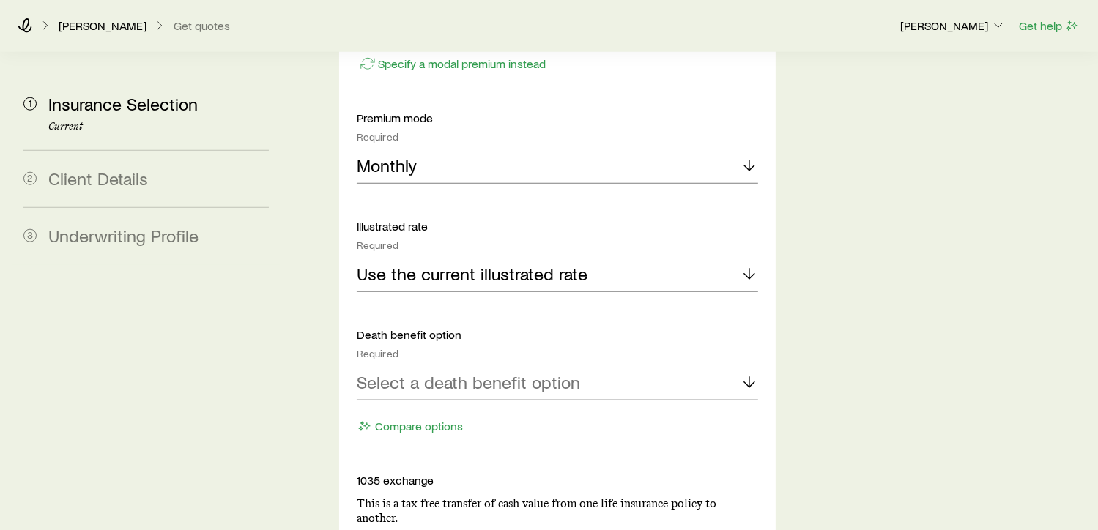
scroll to position [1502, 0]
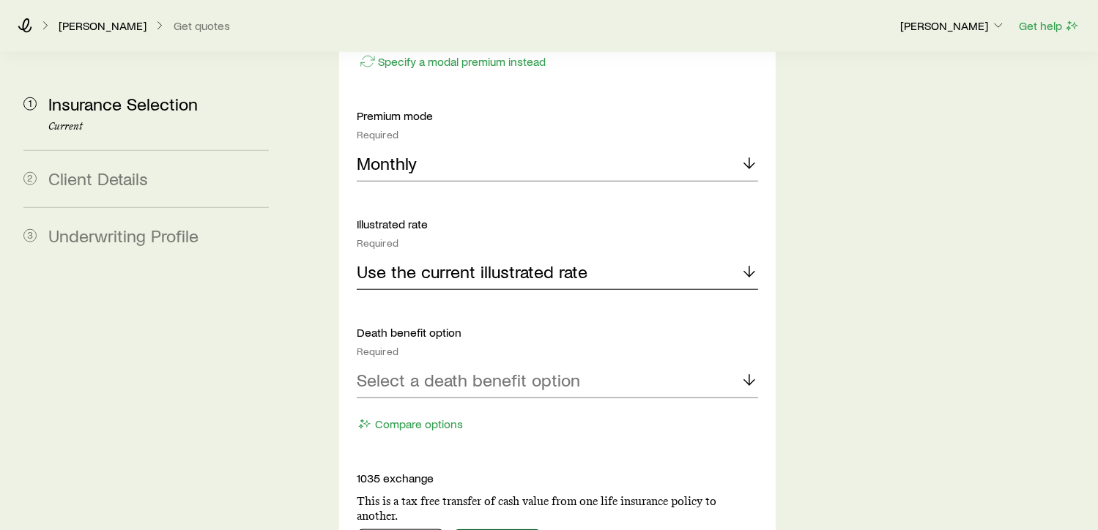
click at [500, 262] on p "Use the current illustrated rate" at bounding box center [472, 272] width 231 height 21
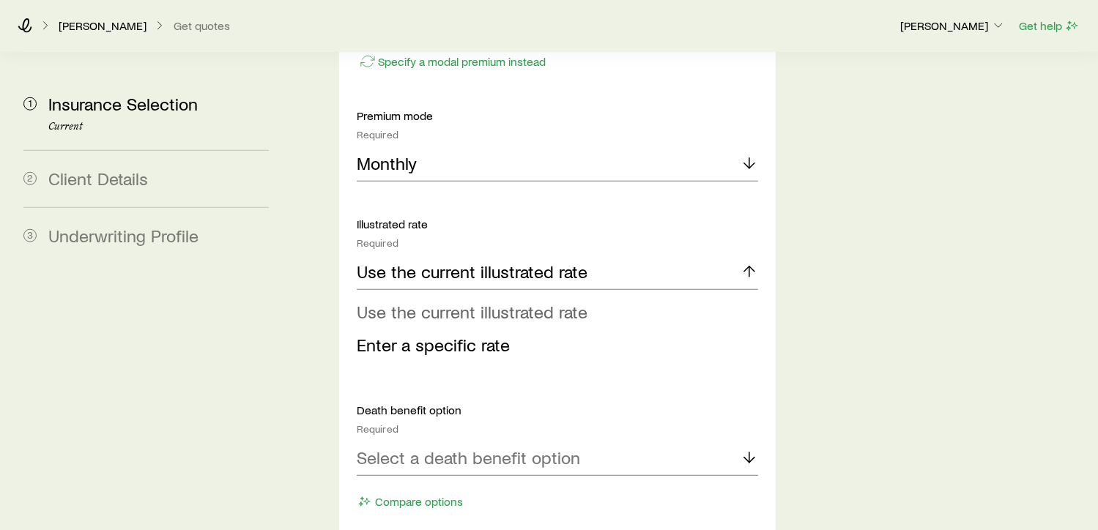
click at [504, 301] on span "Use the current illustrated rate" at bounding box center [472, 311] width 231 height 21
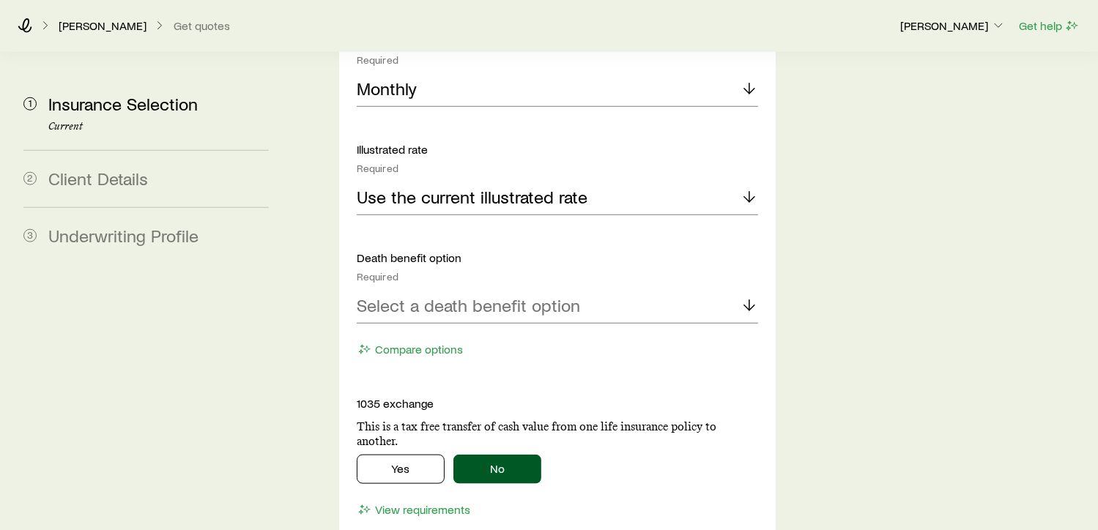
scroll to position [1593, 0]
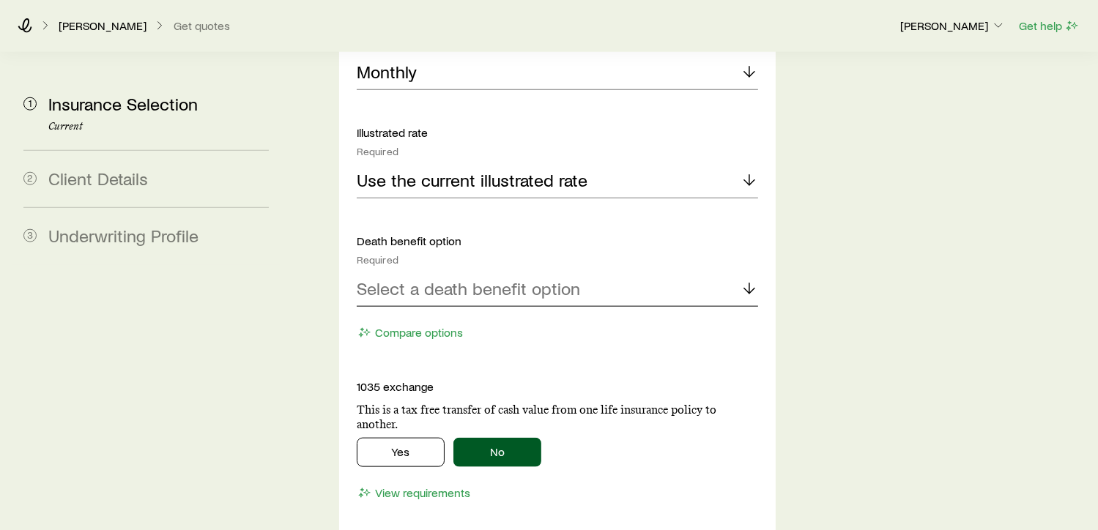
click at [440, 278] on p "Select a death benefit option" at bounding box center [468, 288] width 223 height 21
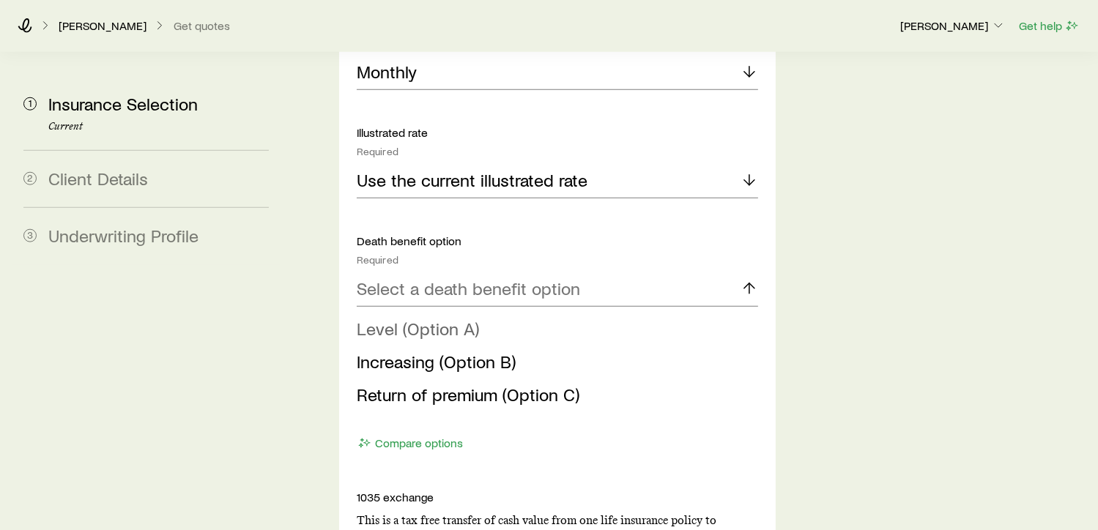
click at [379, 318] on span "Level (Option A)" at bounding box center [418, 328] width 122 height 21
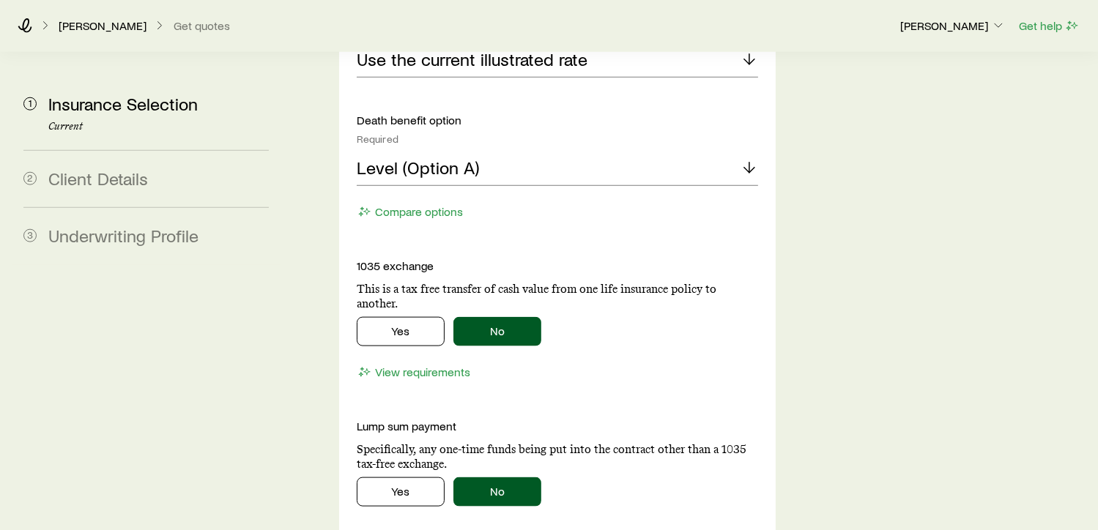
scroll to position [1740, 0]
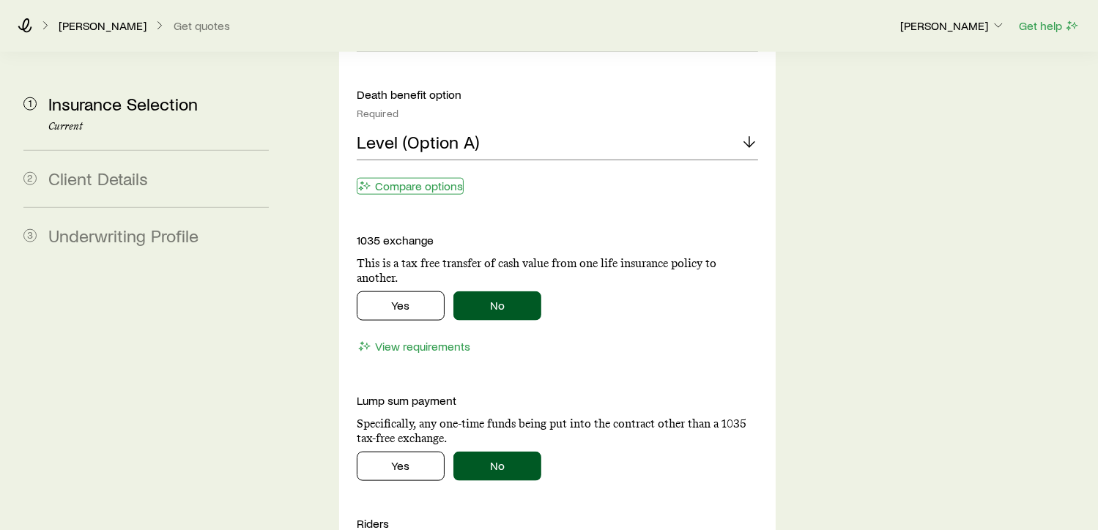
click at [424, 178] on button "Compare options" at bounding box center [410, 186] width 107 height 17
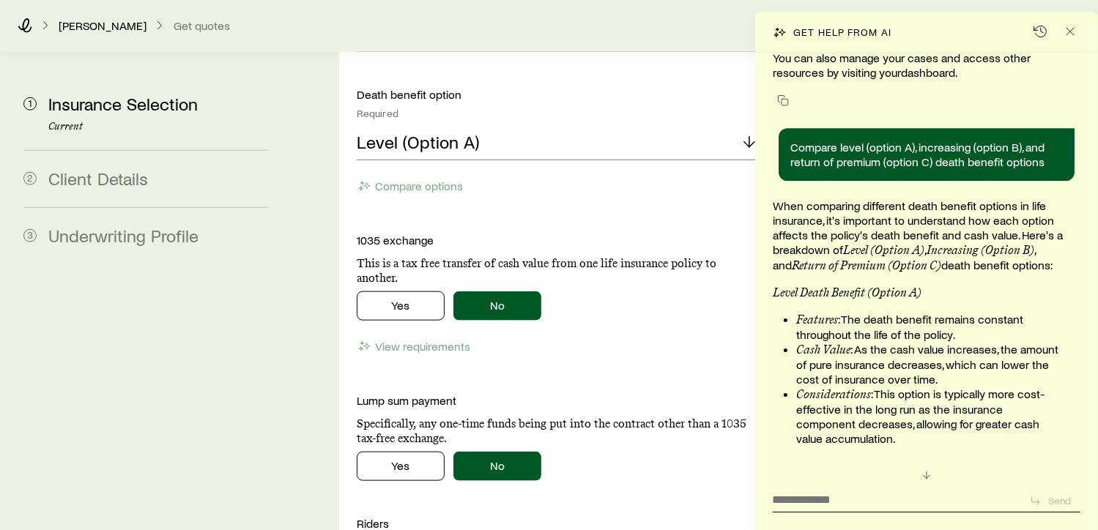
scroll to position [20754, 0]
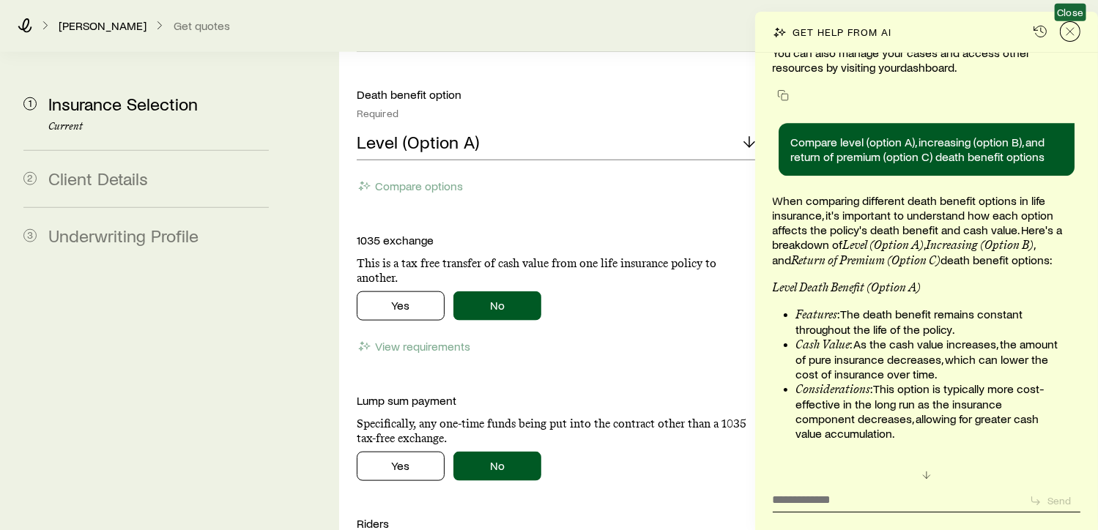
click at [1066, 32] on icon "Close" at bounding box center [1070, 31] width 15 height 15
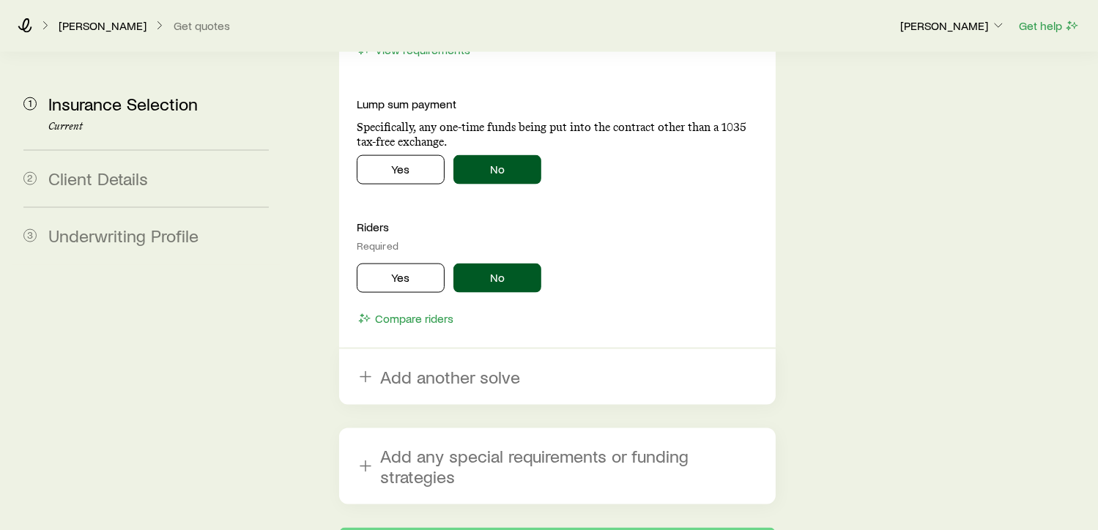
scroll to position [2069, 0]
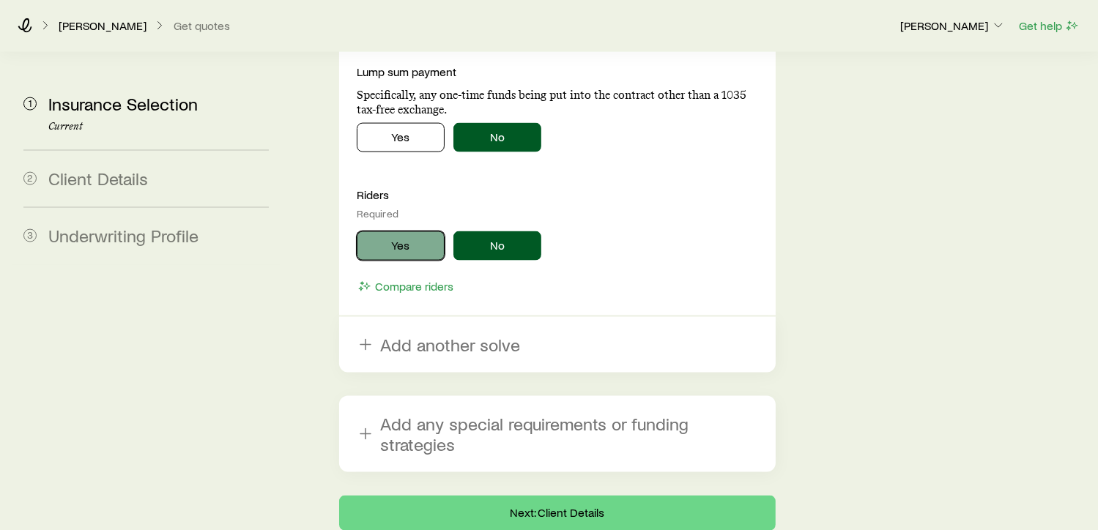
click at [401, 231] on button "Yes" at bounding box center [401, 245] width 88 height 29
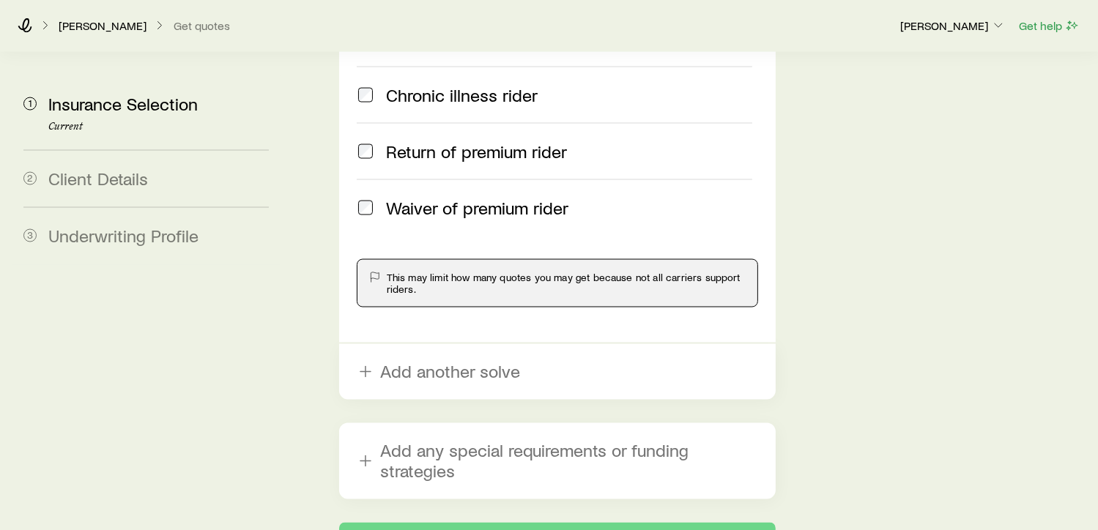
scroll to position [2399, 0]
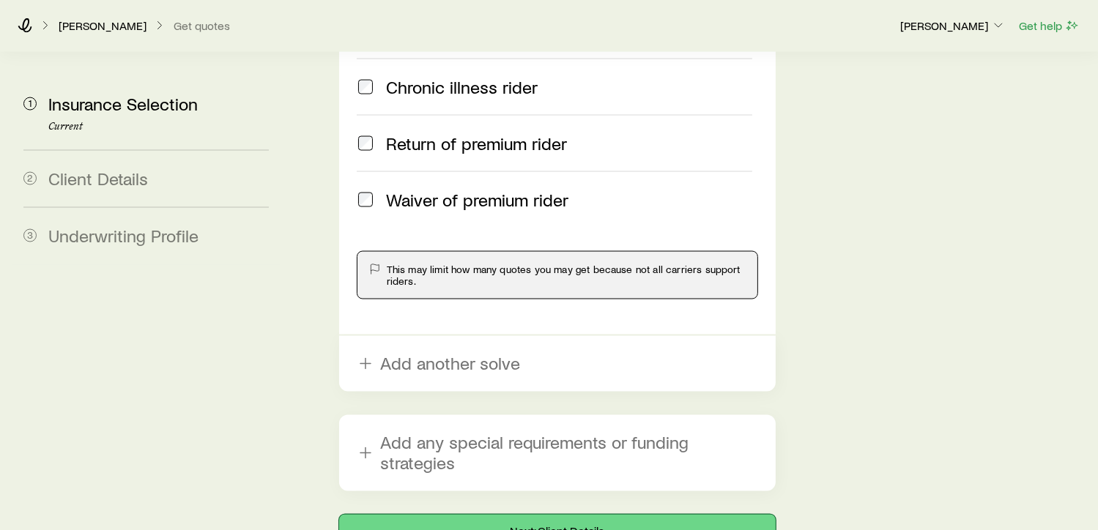
click at [573, 515] on button "Next: Client Details" at bounding box center [557, 532] width 437 height 35
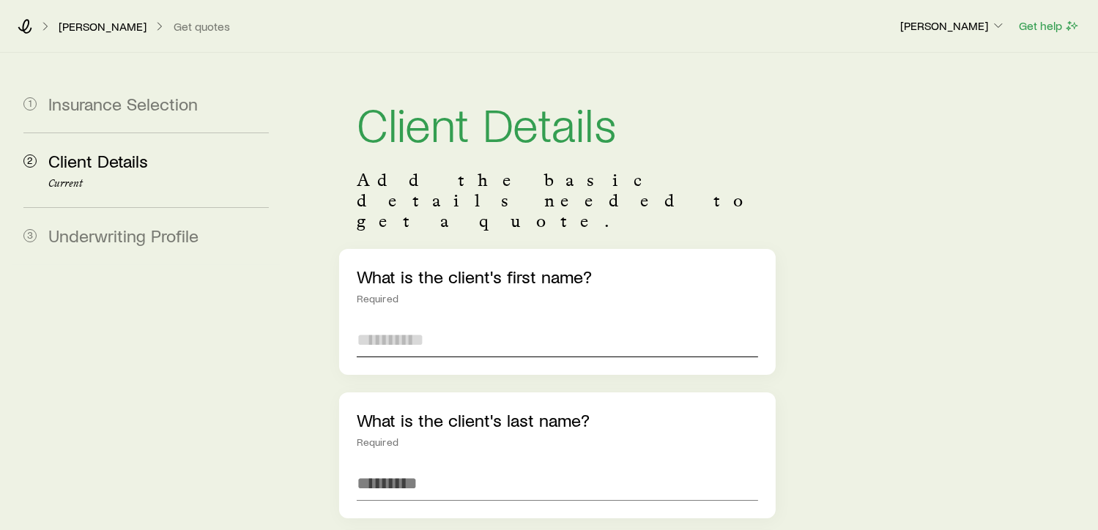
click at [423, 322] on input "text" at bounding box center [557, 339] width 401 height 35
type input "****"
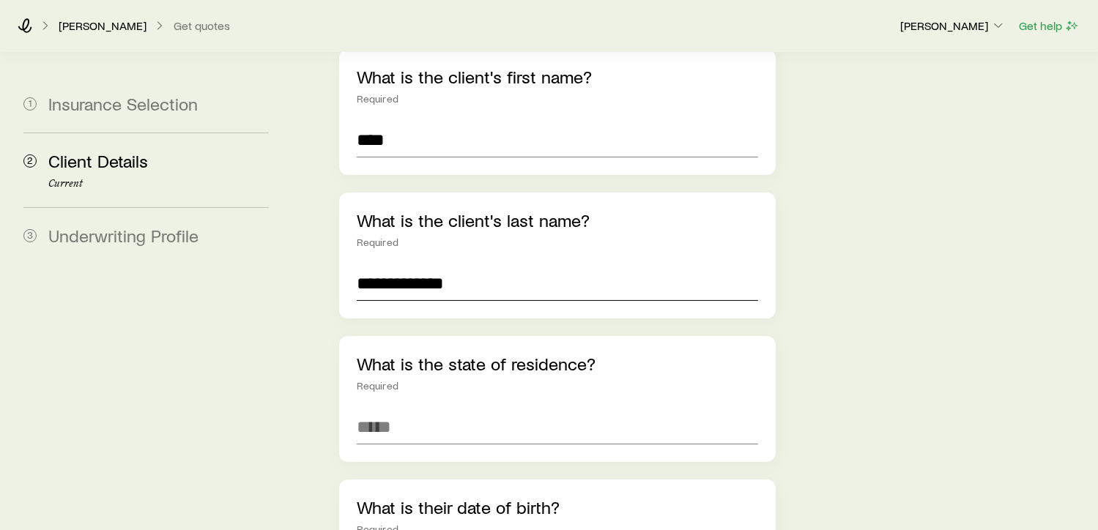
scroll to position [201, 0]
type input "**********"
click at [387, 408] on input at bounding box center [557, 425] width 401 height 35
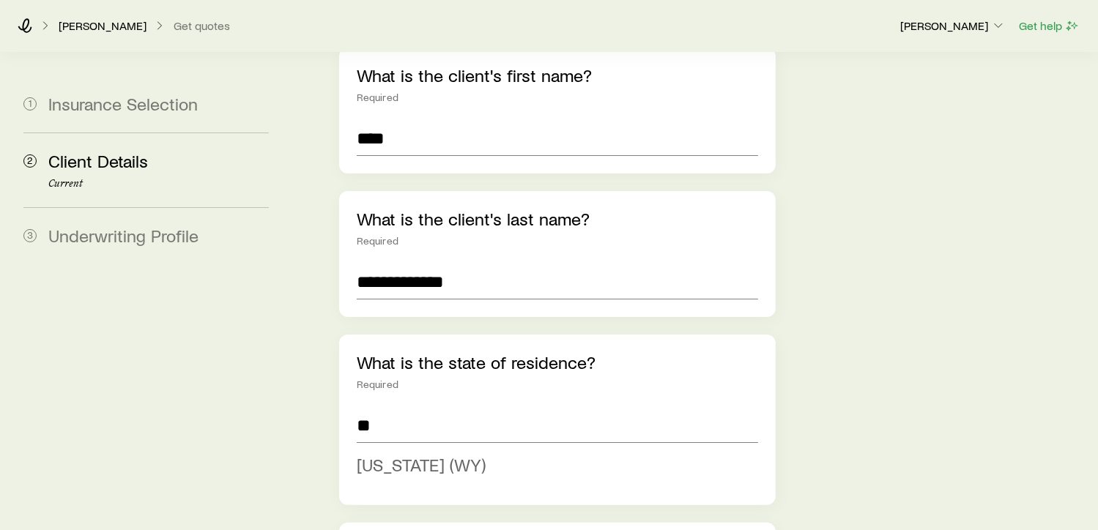
click at [381, 454] on span "[US_STATE] (WY)" at bounding box center [421, 464] width 129 height 21
type input "**********"
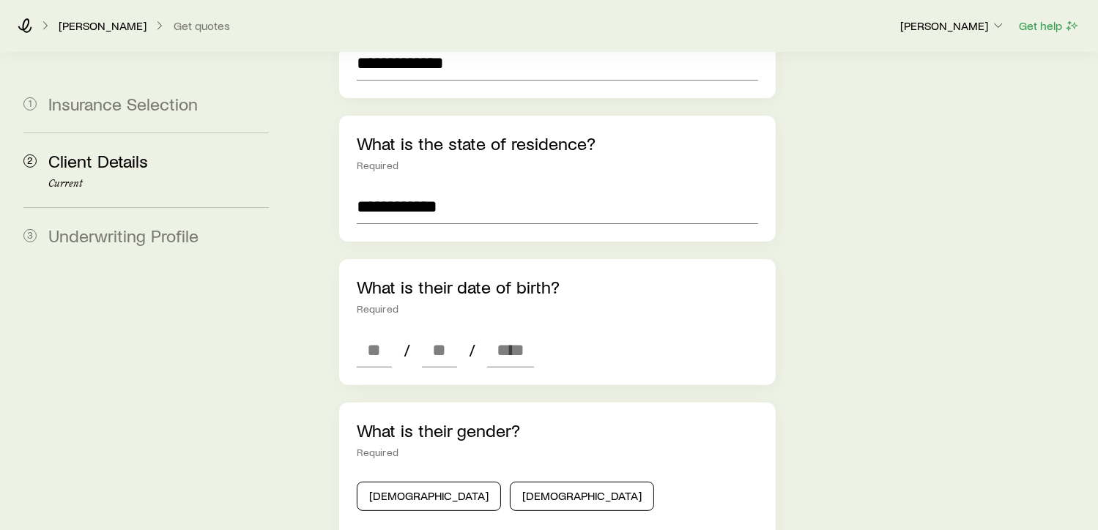
scroll to position [421, 0]
click at [363, 332] on input at bounding box center [374, 349] width 35 height 35
type input "**"
type input "****"
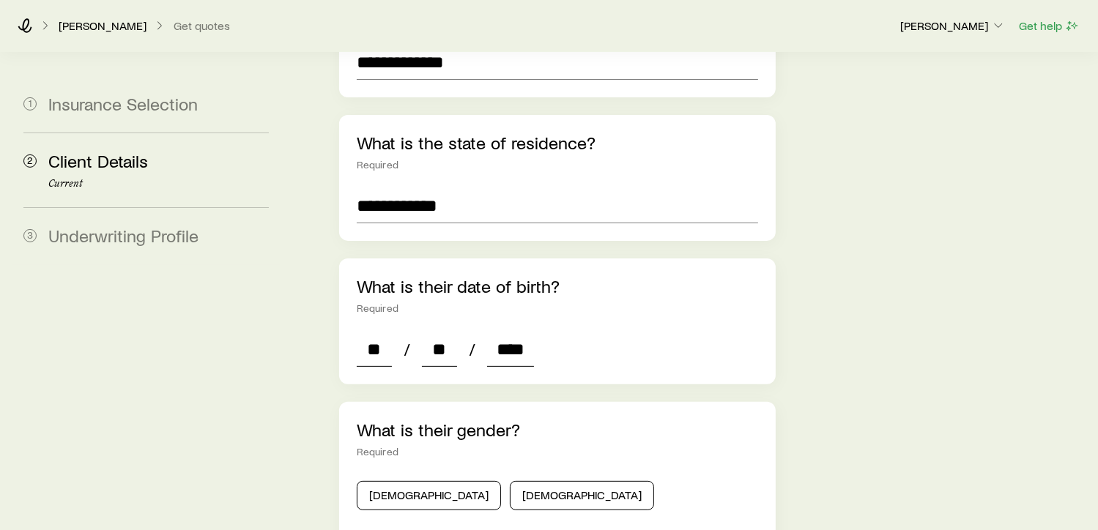
type input "*"
type input "****"
click at [257, 322] on aside "1 Insurance Selection 2 Client Details Current 3 Underwriting Profile" at bounding box center [146, 365] width 269 height 1467
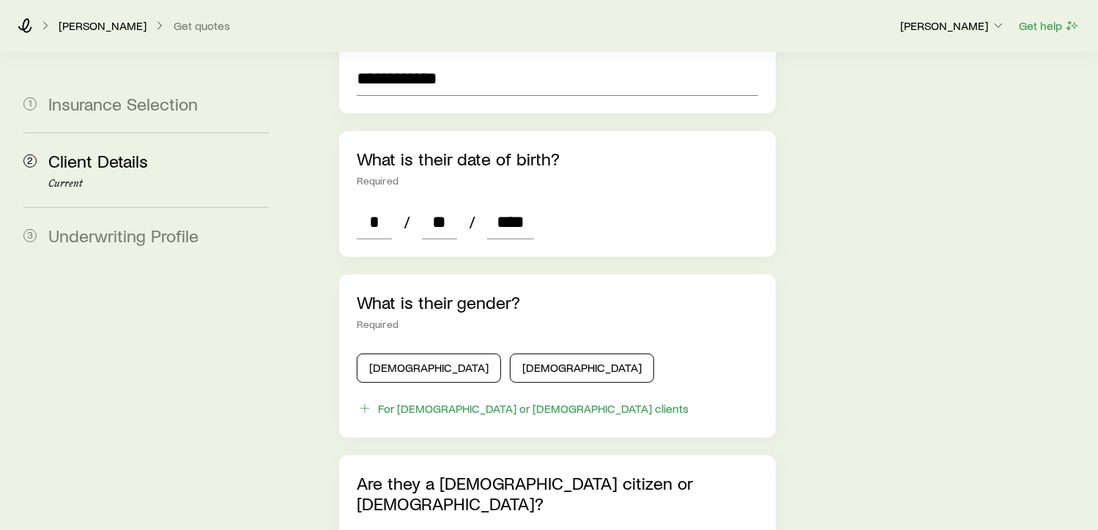
scroll to position [549, 0]
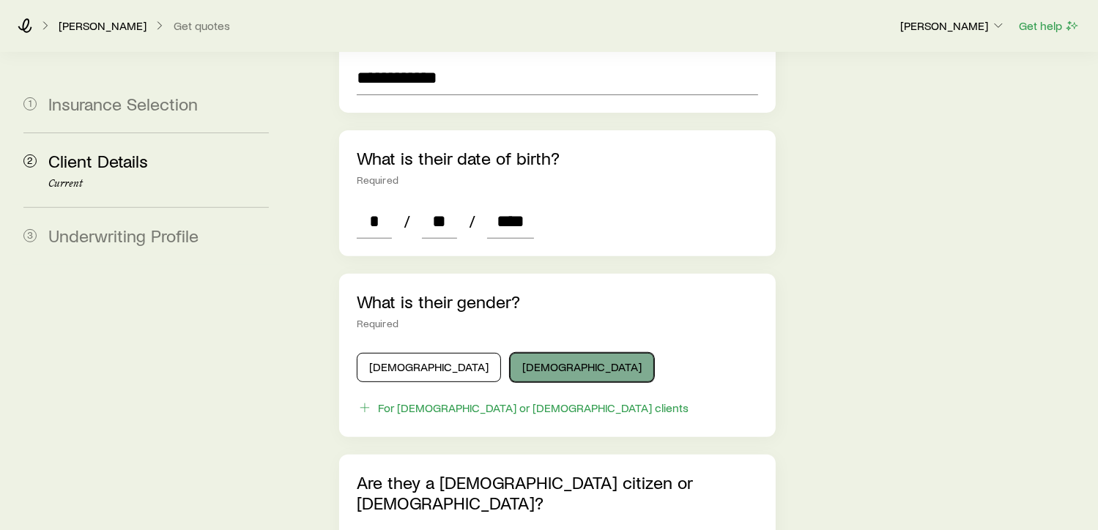
click at [516, 353] on button "[DEMOGRAPHIC_DATA]" at bounding box center [582, 367] width 144 height 29
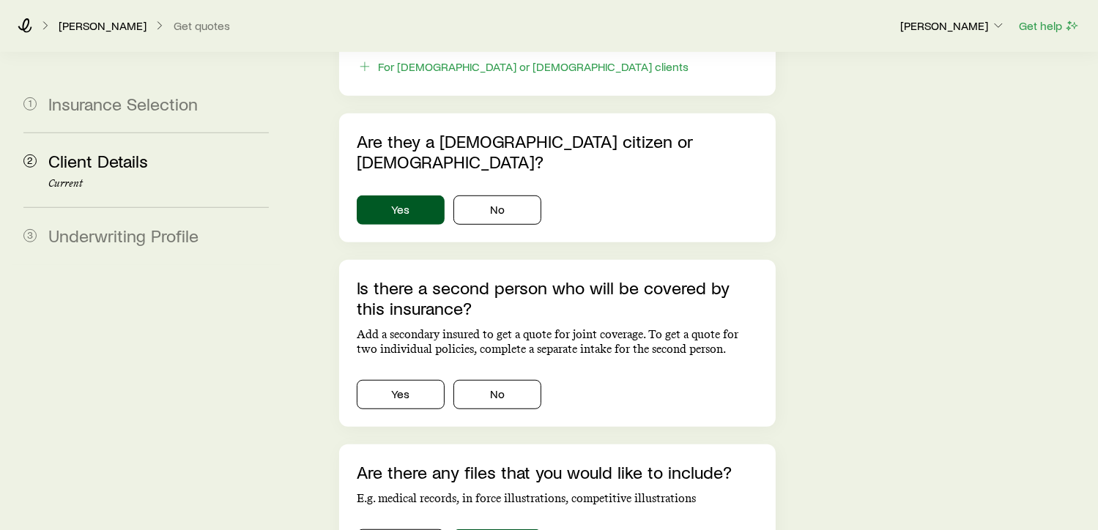
scroll to position [897, 0]
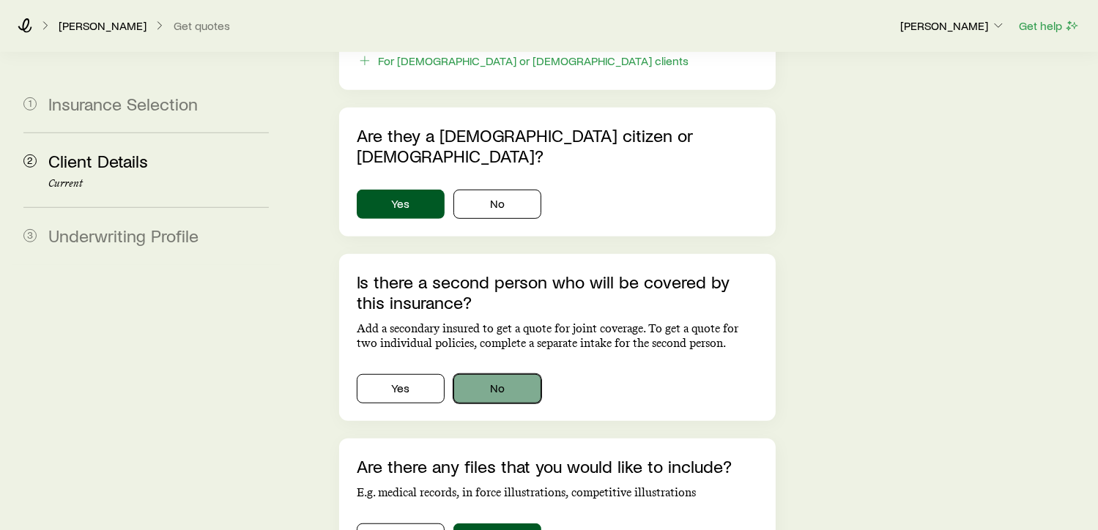
click at [524, 374] on button "No" at bounding box center [497, 388] width 88 height 29
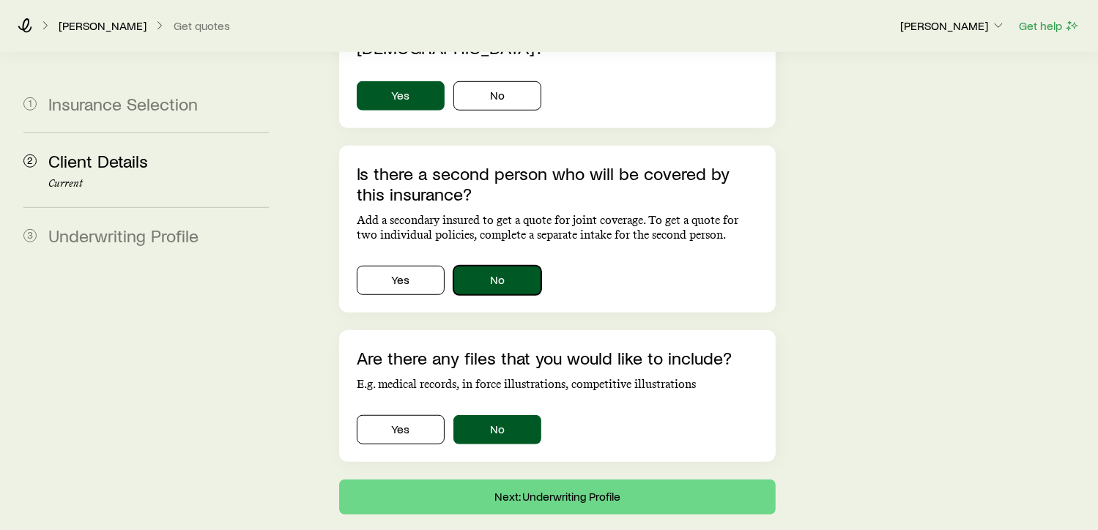
scroll to position [1007, 0]
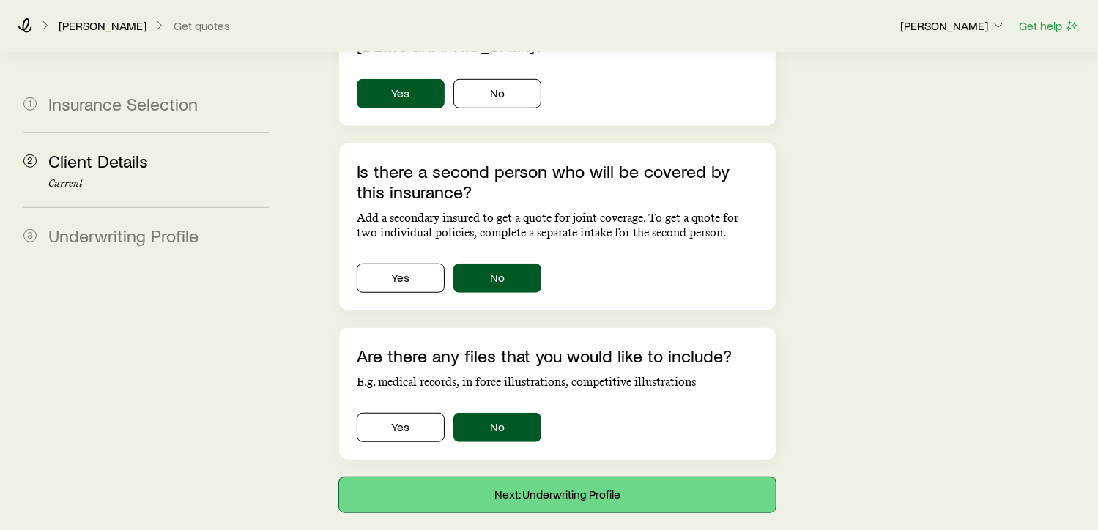
click at [590, 478] on button "Next: Underwriting Profile" at bounding box center [557, 495] width 437 height 35
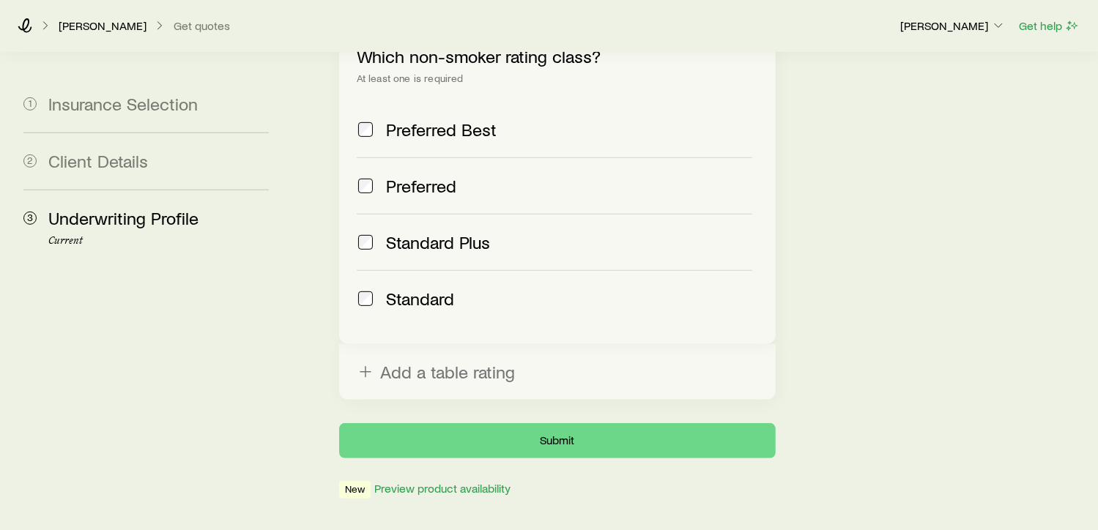
scroll to position [698, 0]
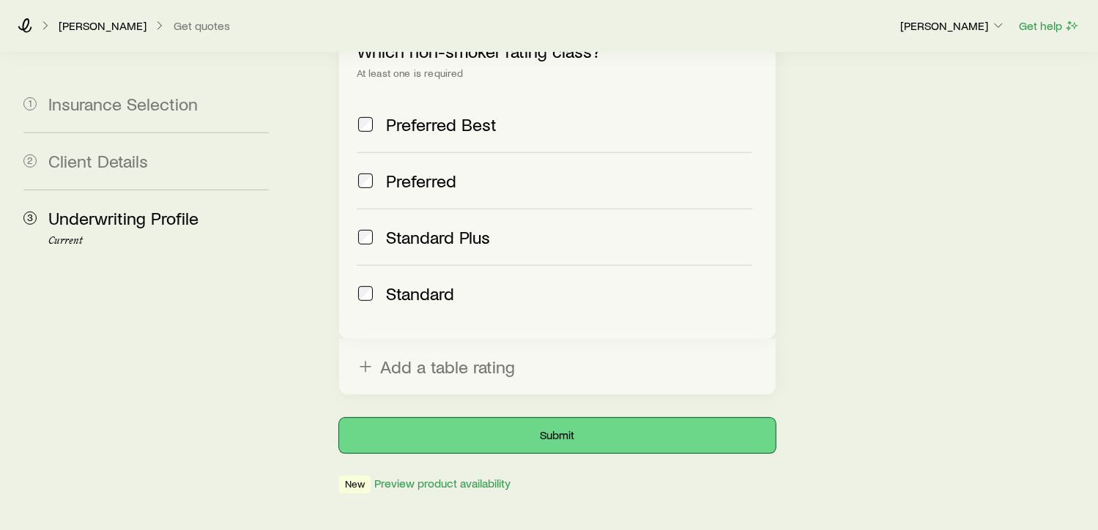
click at [560, 418] on button "Submit" at bounding box center [557, 435] width 437 height 35
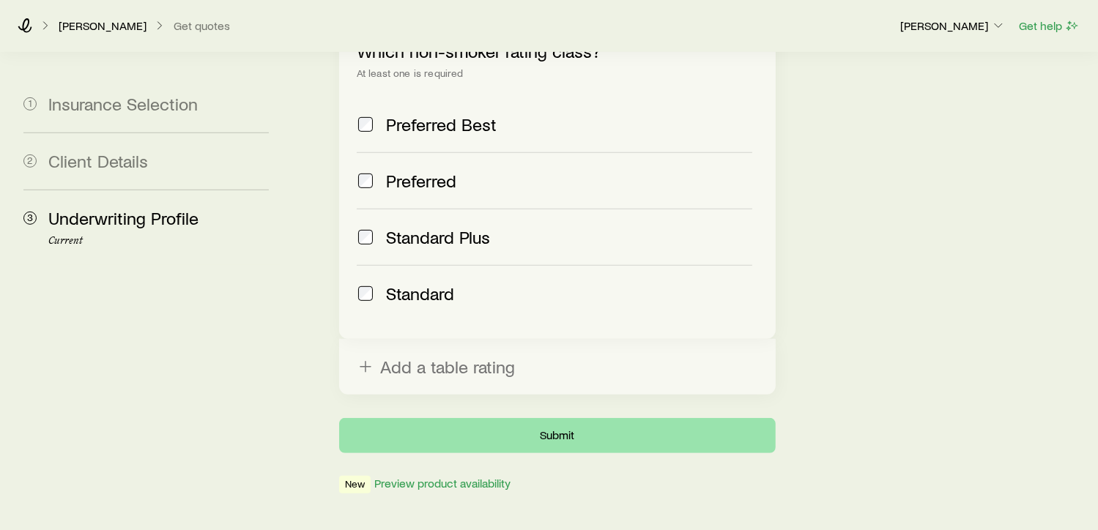
scroll to position [0, 0]
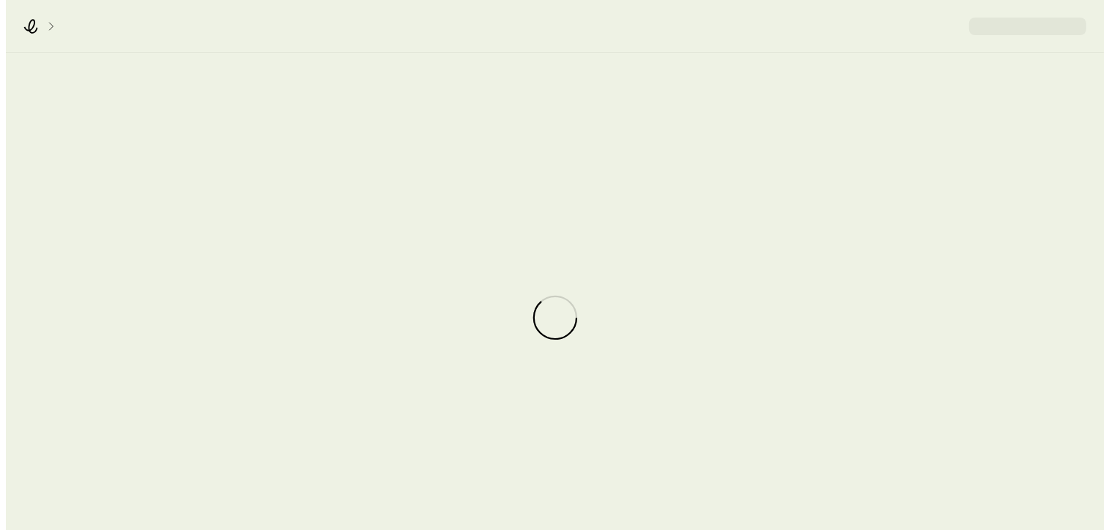
scroll to position [20754, 0]
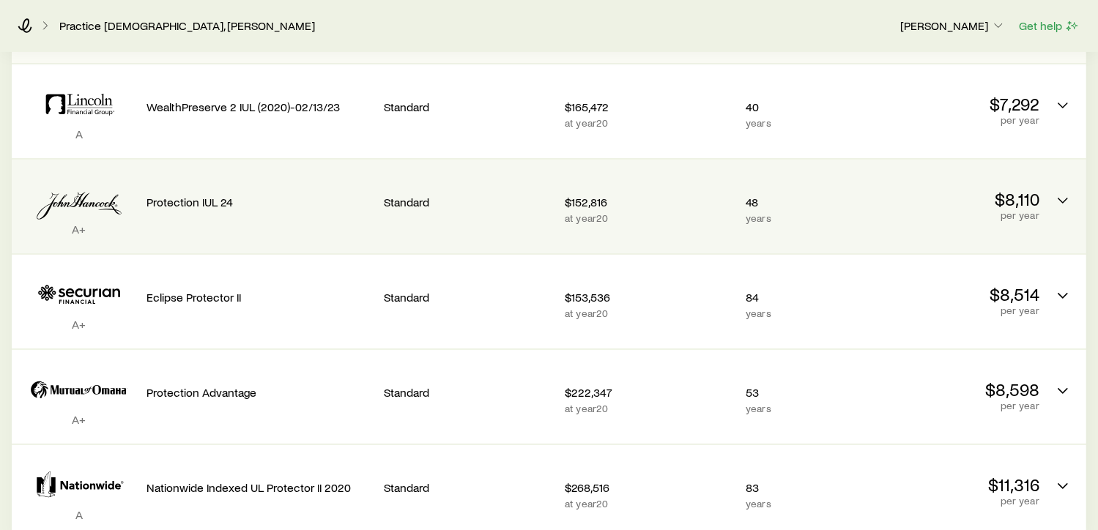
scroll to position [237, 0]
